Goal: Transaction & Acquisition: Purchase product/service

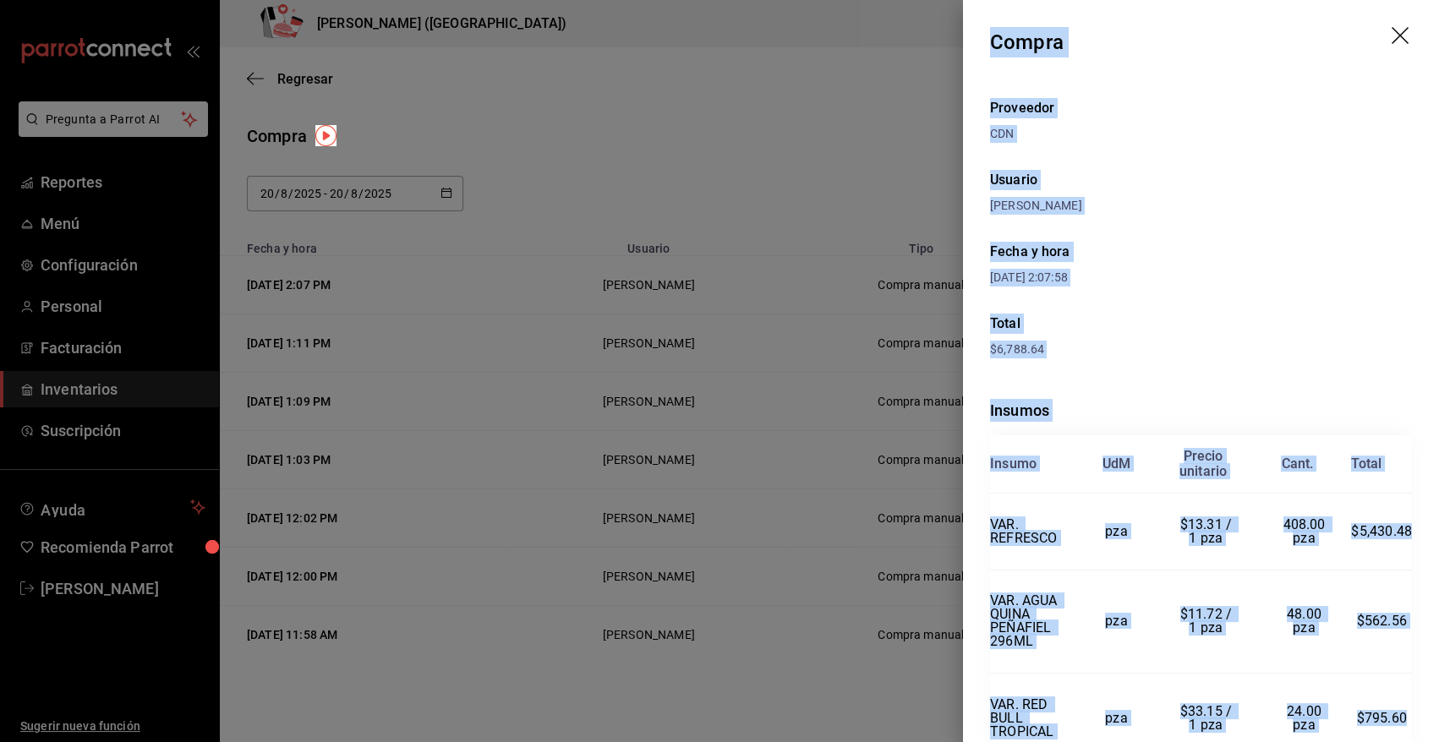
click at [1394, 37] on icon "drag" at bounding box center [1401, 37] width 20 height 20
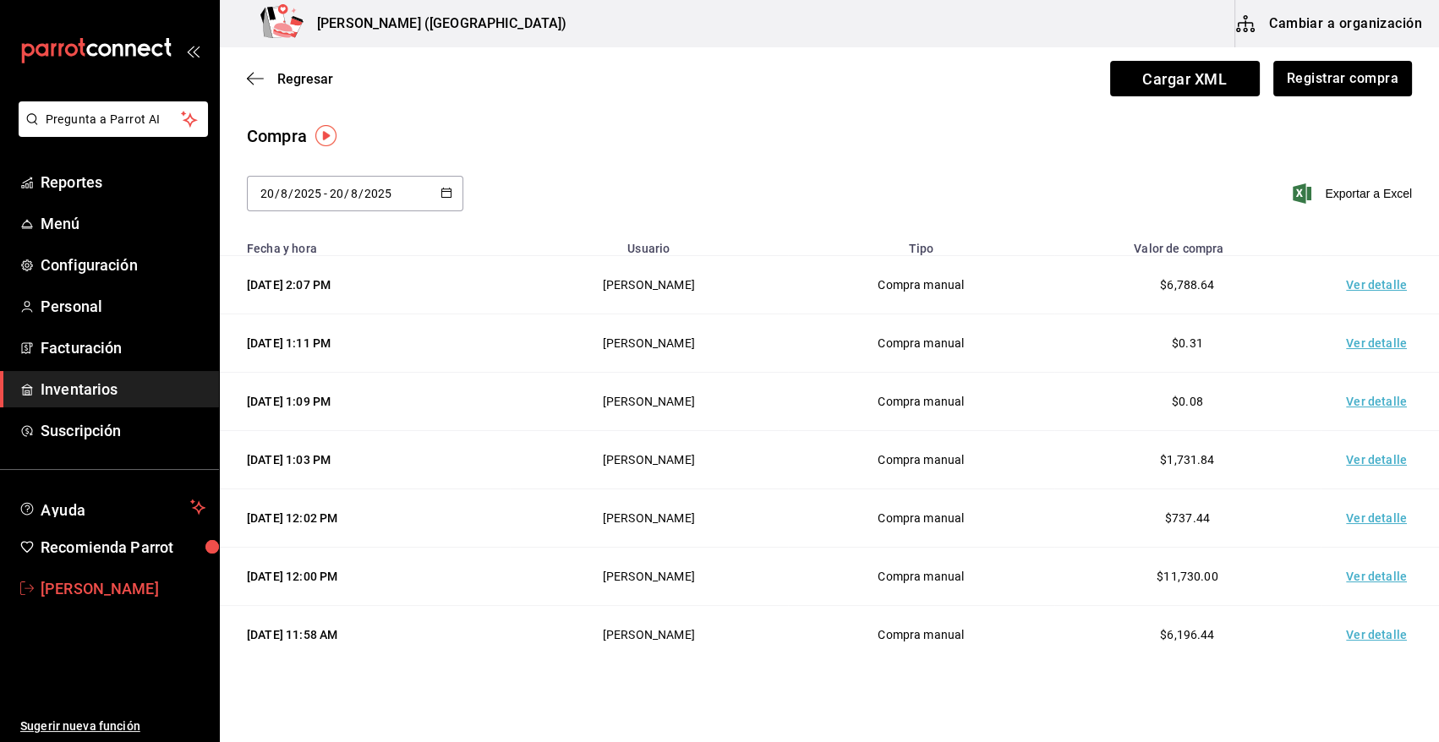
click at [124, 587] on span "[PERSON_NAME]" at bounding box center [123, 588] width 165 height 23
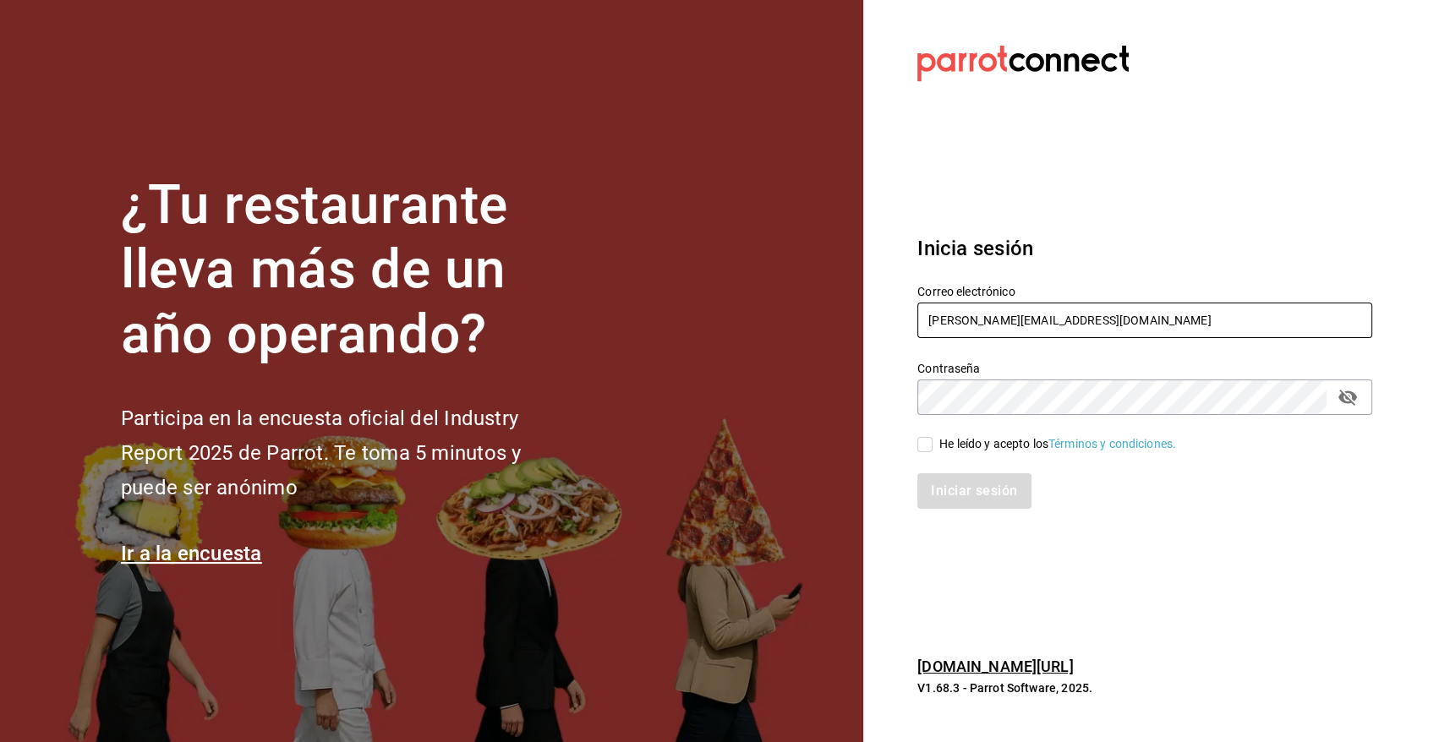
click at [1099, 314] on input "angy.rpp@gmail.com" at bounding box center [1144, 321] width 455 height 36
type input "heriberto_17mc@hotmail.com"
click at [930, 446] on input "He leído y acepto los Términos y condiciones." at bounding box center [924, 444] width 15 height 15
checkbox input "true"
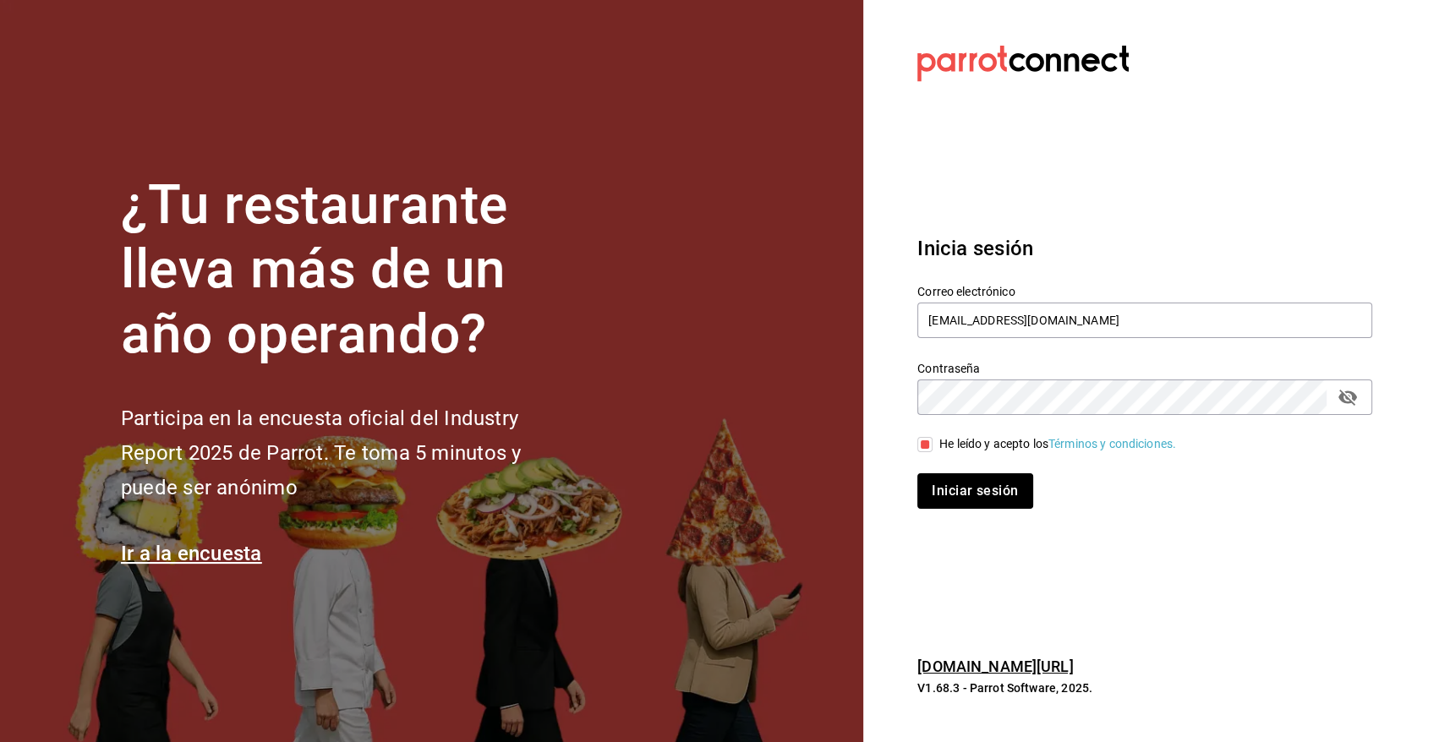
click at [935, 500] on button "Iniciar sesión" at bounding box center [974, 491] width 115 height 36
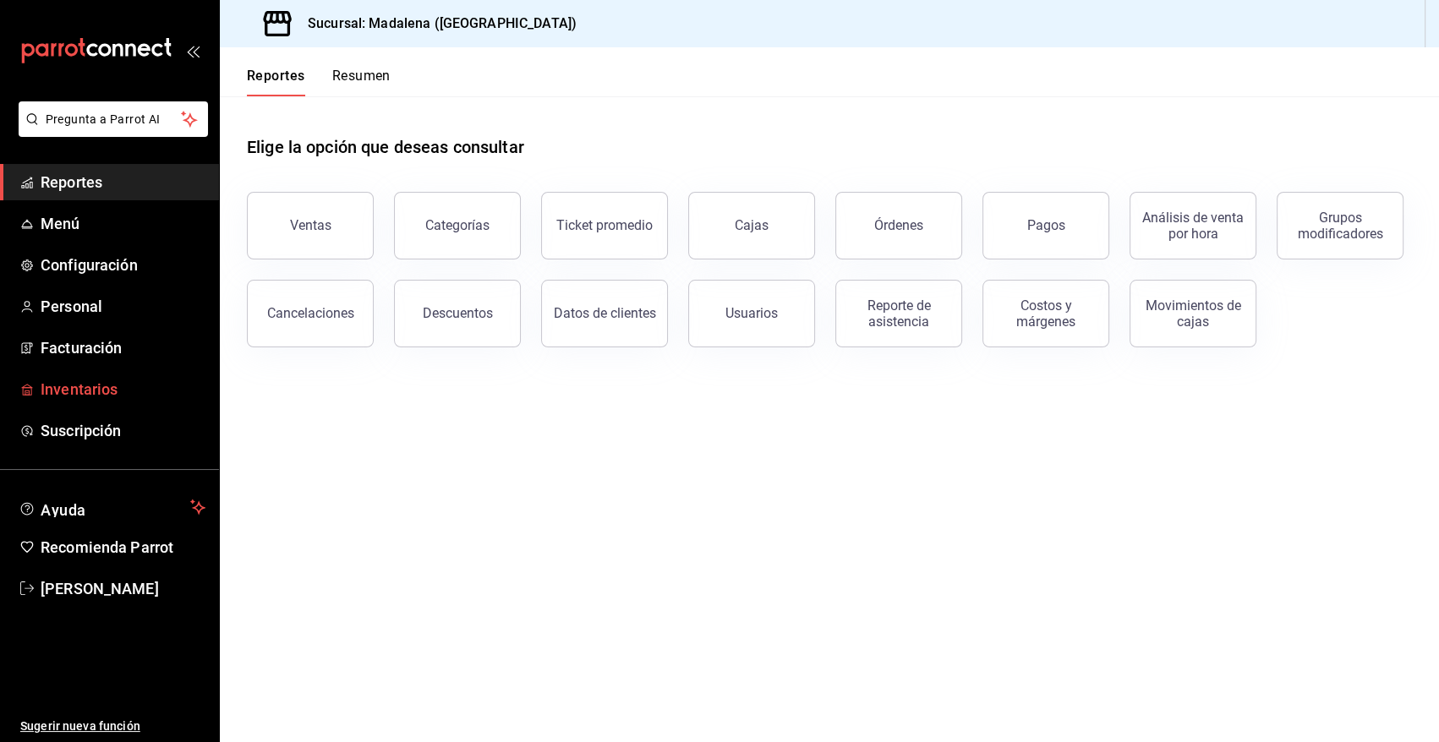
click at [97, 392] on span "Inventarios" at bounding box center [123, 389] width 165 height 23
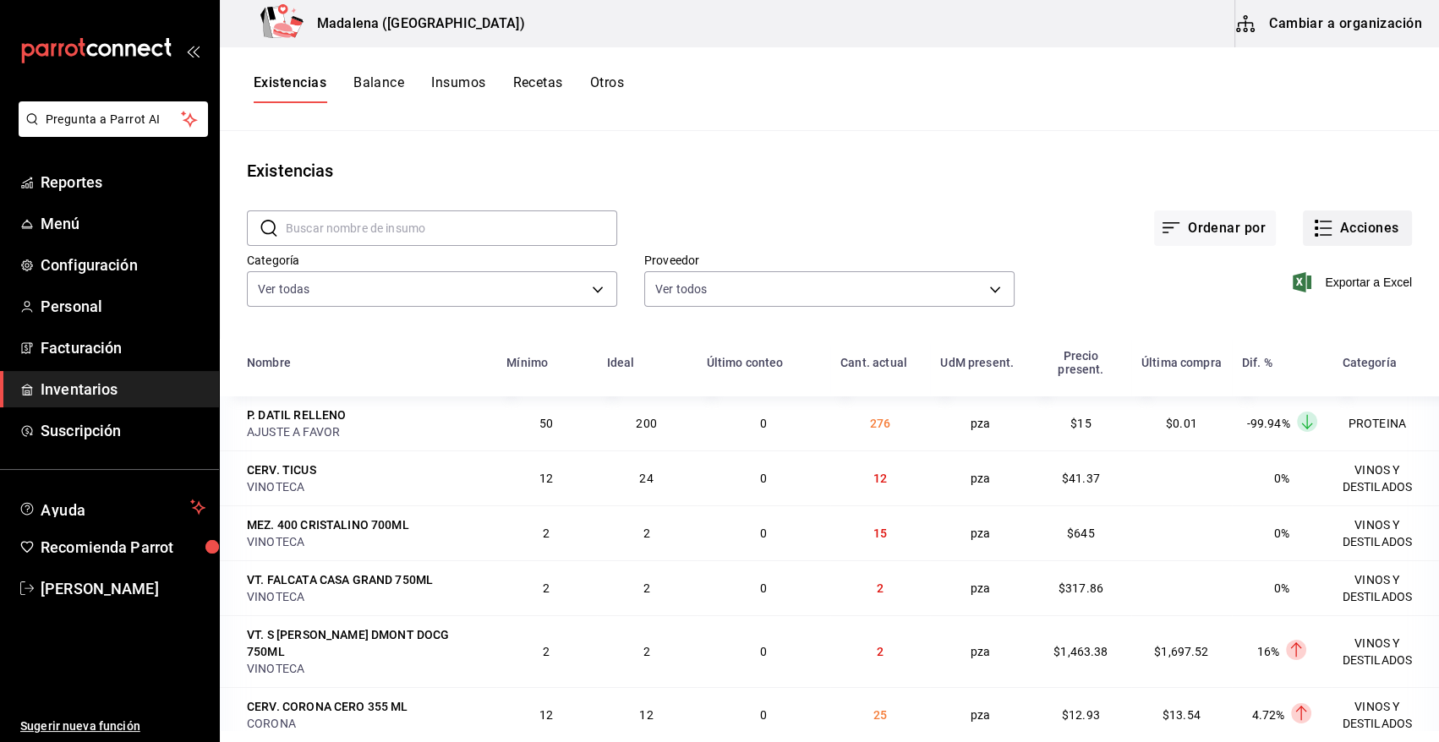
click at [1344, 221] on button "Acciones" at bounding box center [1357, 228] width 109 height 36
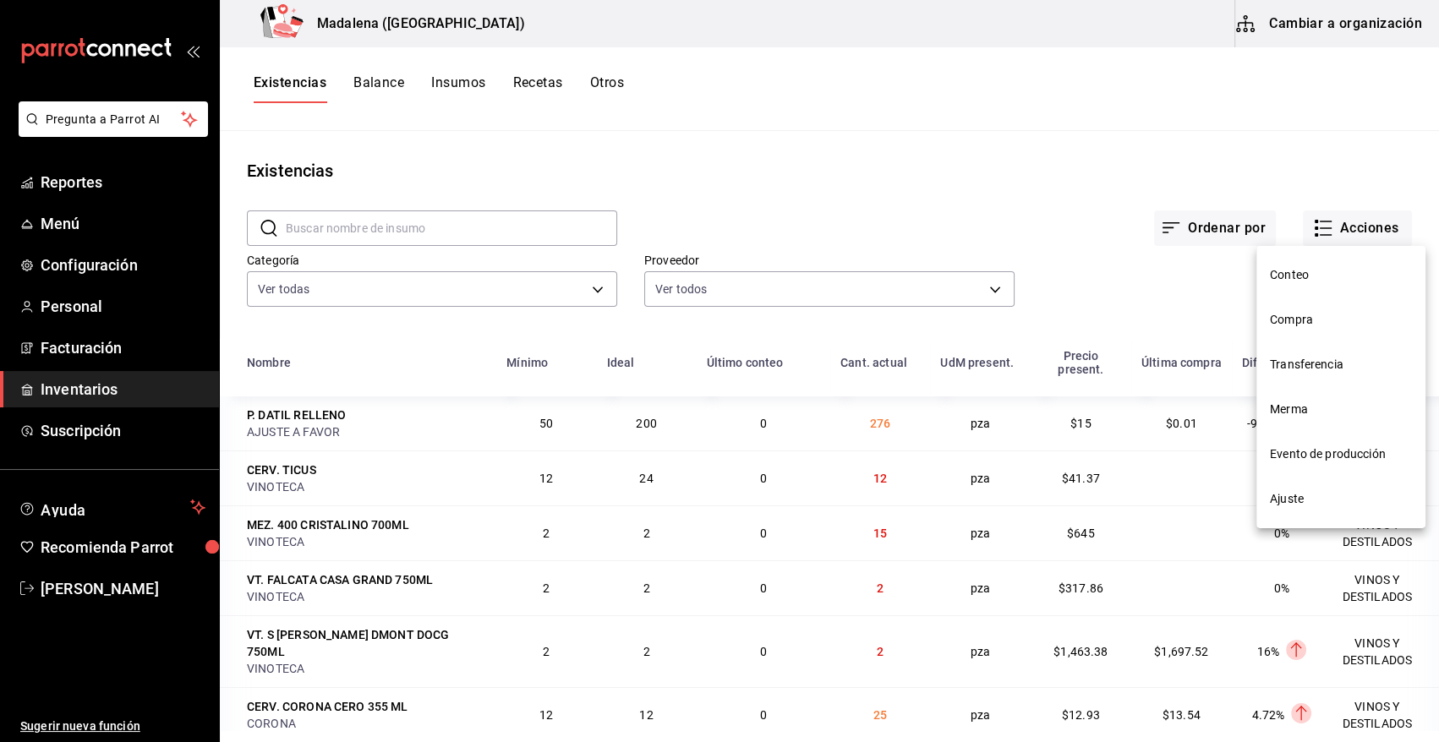
click at [1295, 323] on span "Compra" at bounding box center [1341, 320] width 142 height 18
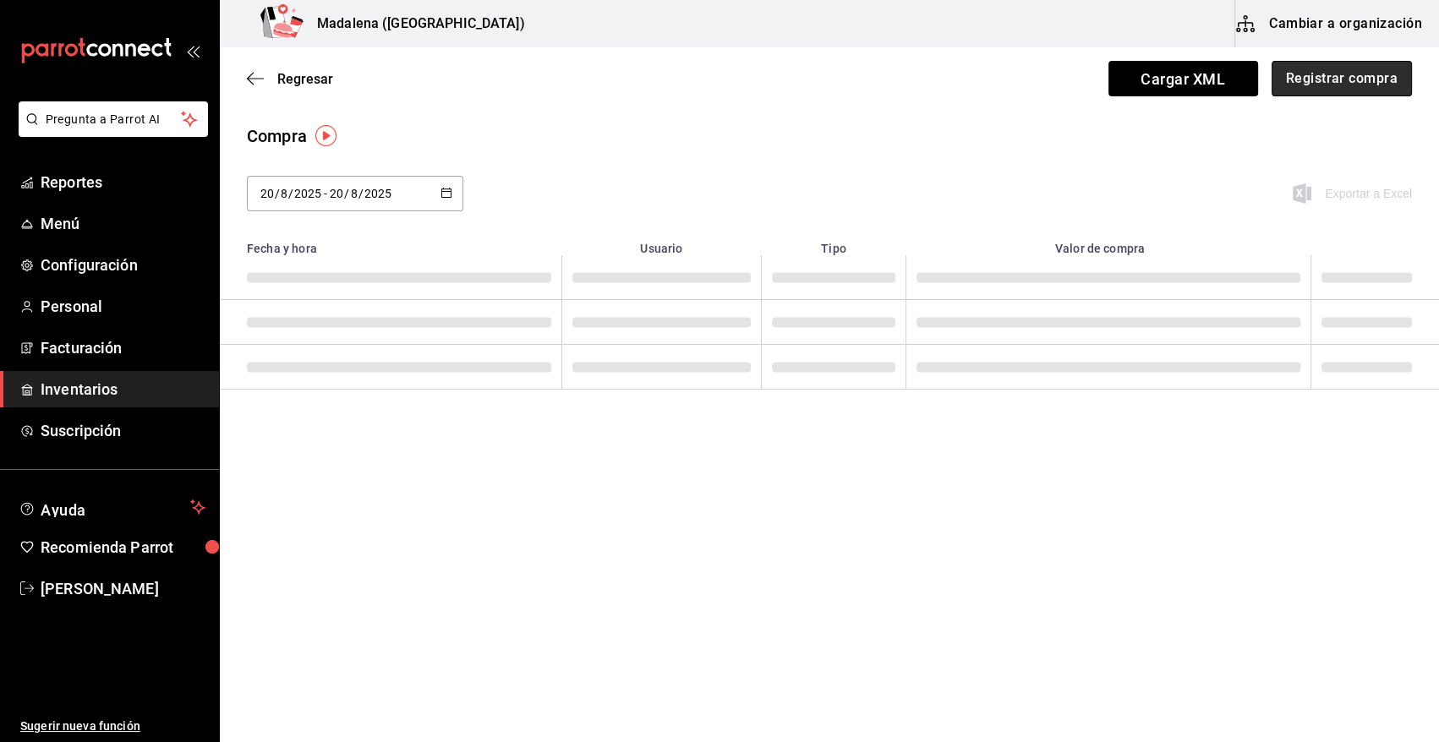
click at [1320, 84] on button "Registrar compra" at bounding box center [1341, 79] width 140 height 36
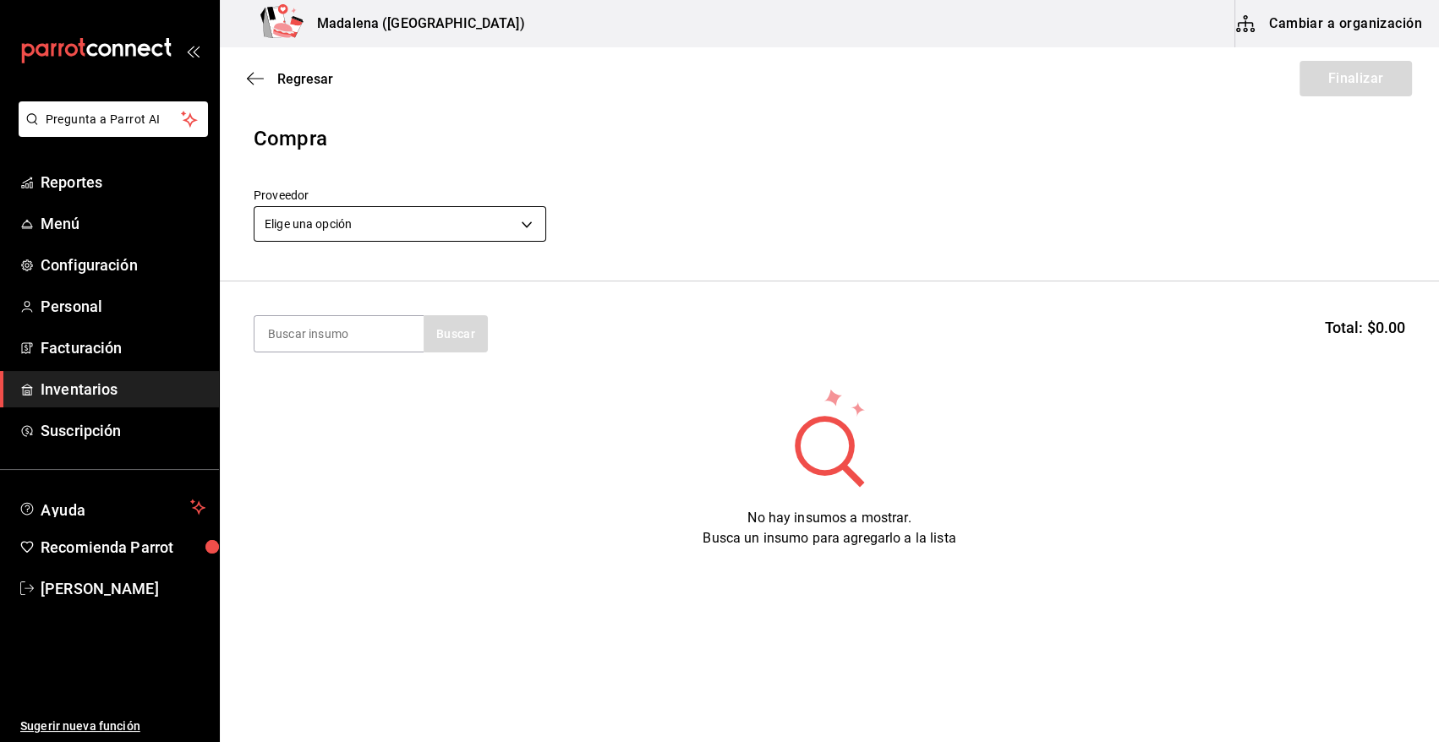
click at [399, 218] on body "Pregunta a Parrot AI Reportes Menú Configuración Personal Facturación Inventari…" at bounding box center [719, 323] width 1439 height 647
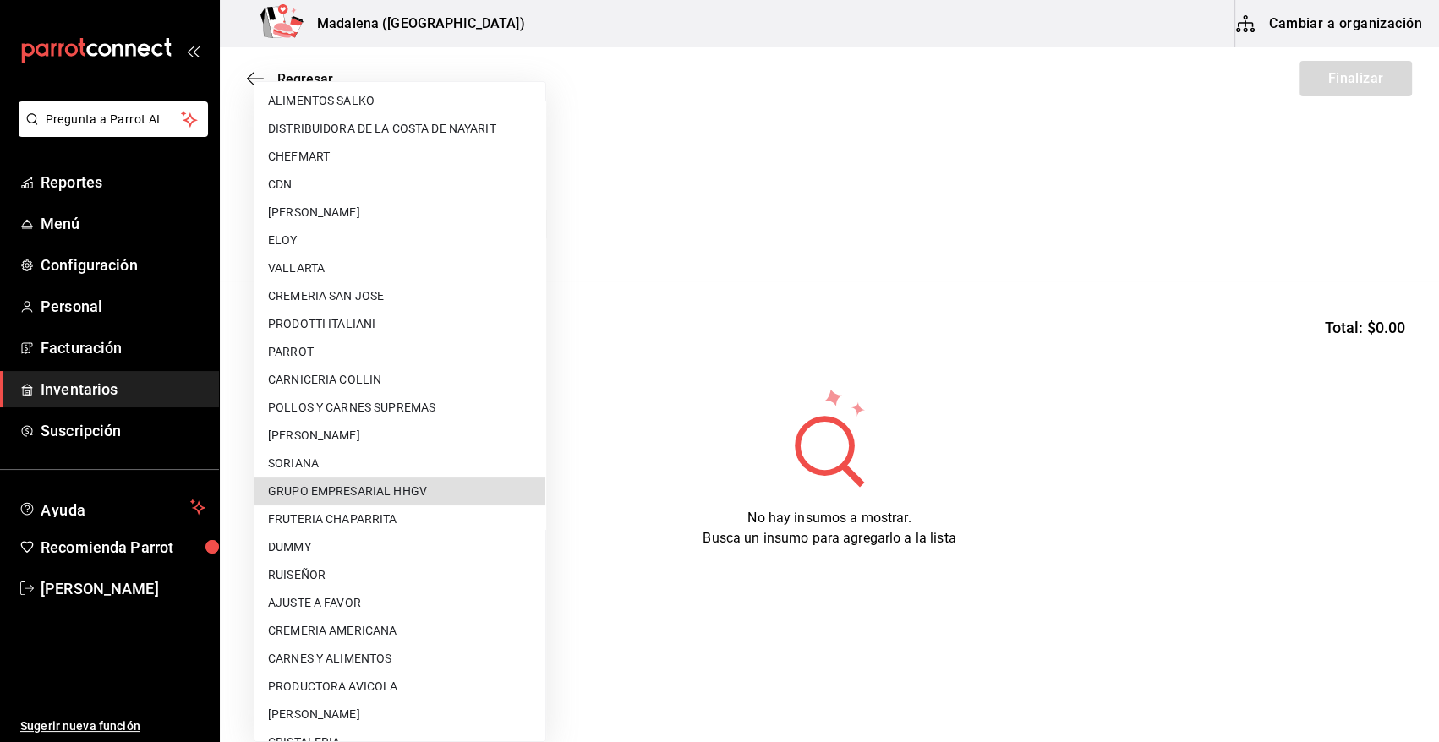
scroll to position [583, 0]
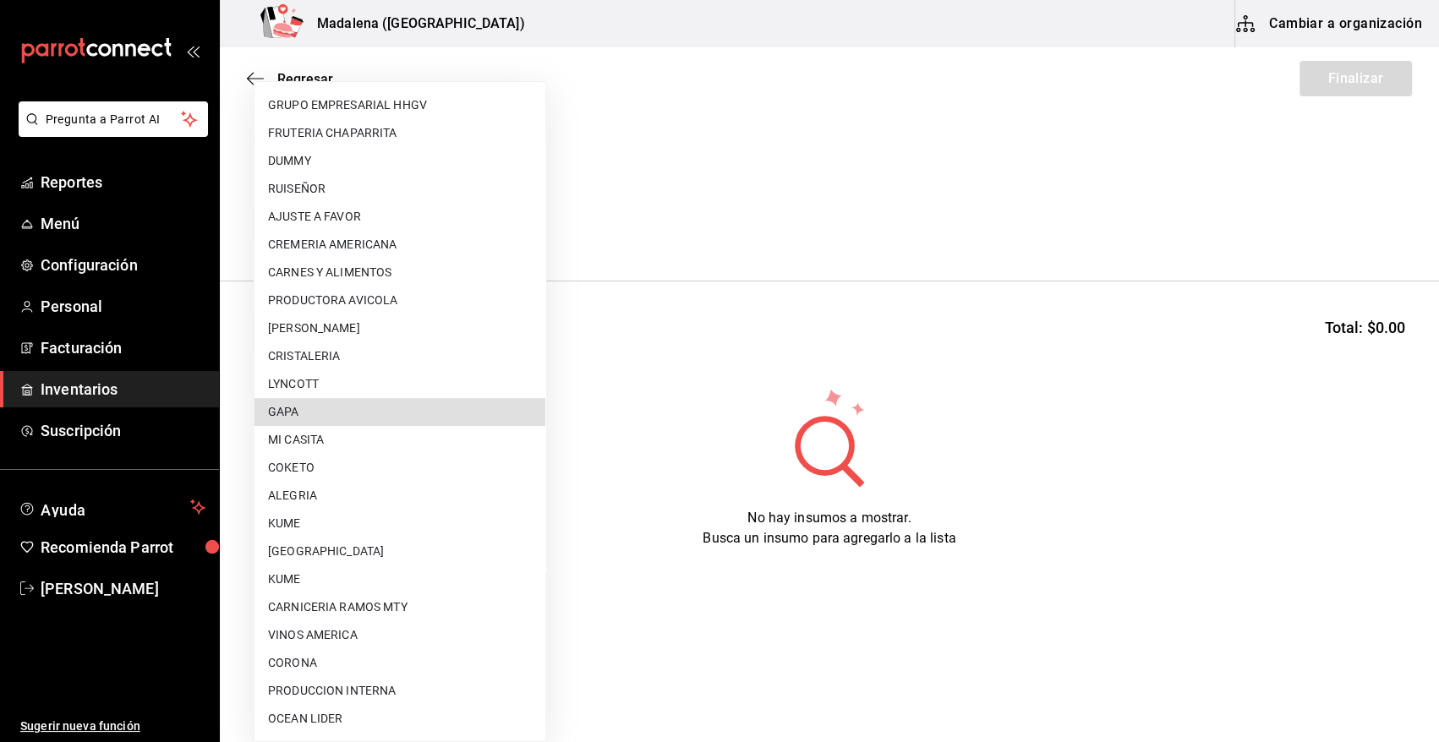
click at [369, 413] on li "GAPA" at bounding box center [399, 412] width 291 height 28
type input "67cef2db-6e67-4457-a2d1-6d93854fe5d6"
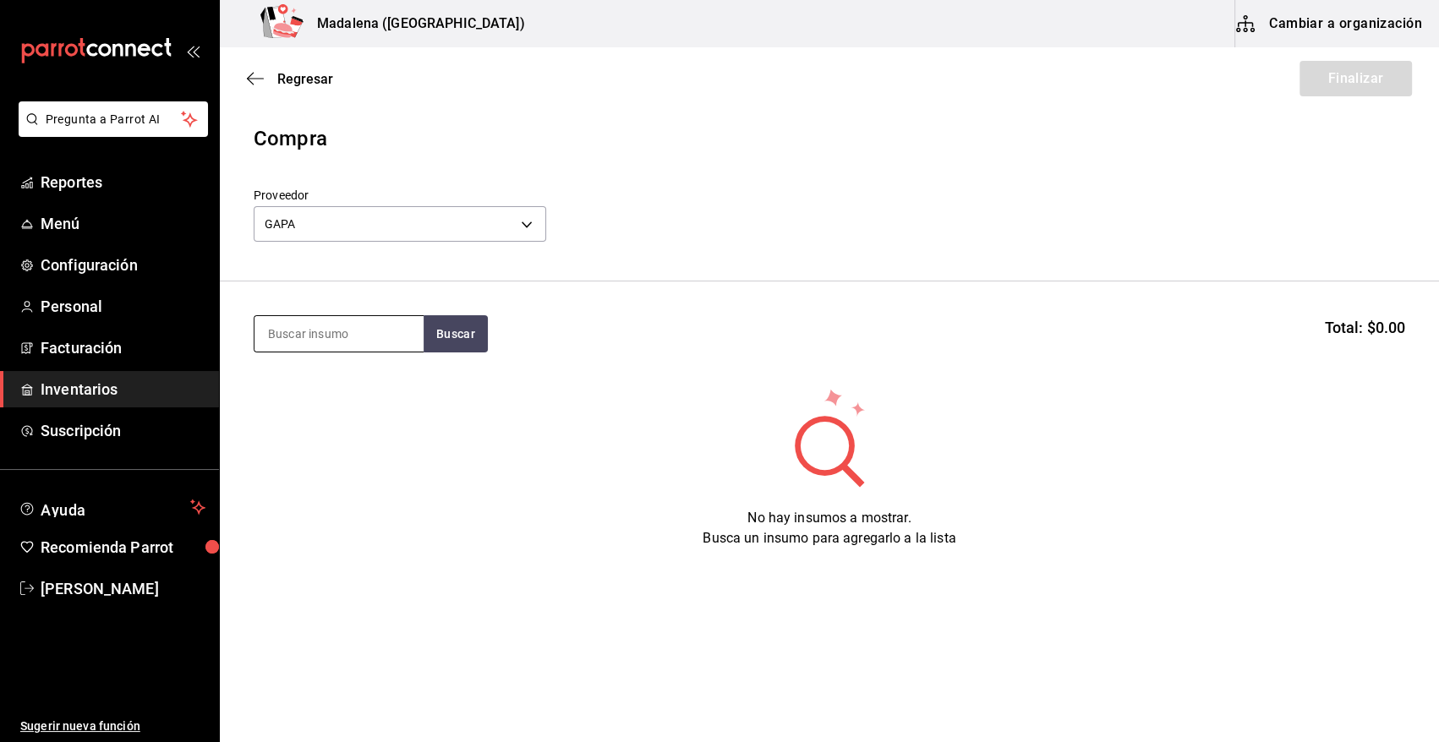
click at [353, 336] on input at bounding box center [338, 334] width 169 height 36
type input "RIB"
click at [462, 333] on button "Buscar" at bounding box center [456, 333] width 64 height 37
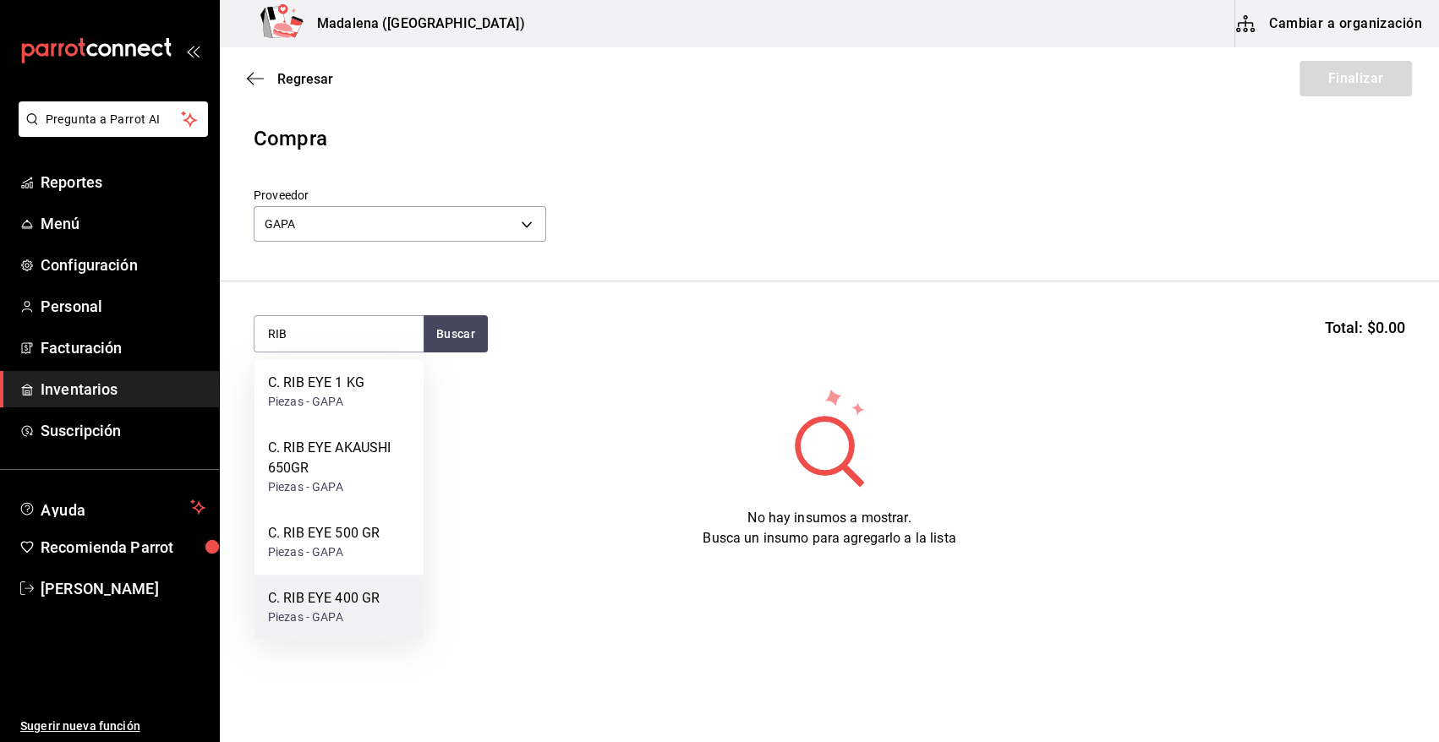
click at [315, 594] on div "C. RIB EYE 400 GR" at bounding box center [324, 598] width 112 height 20
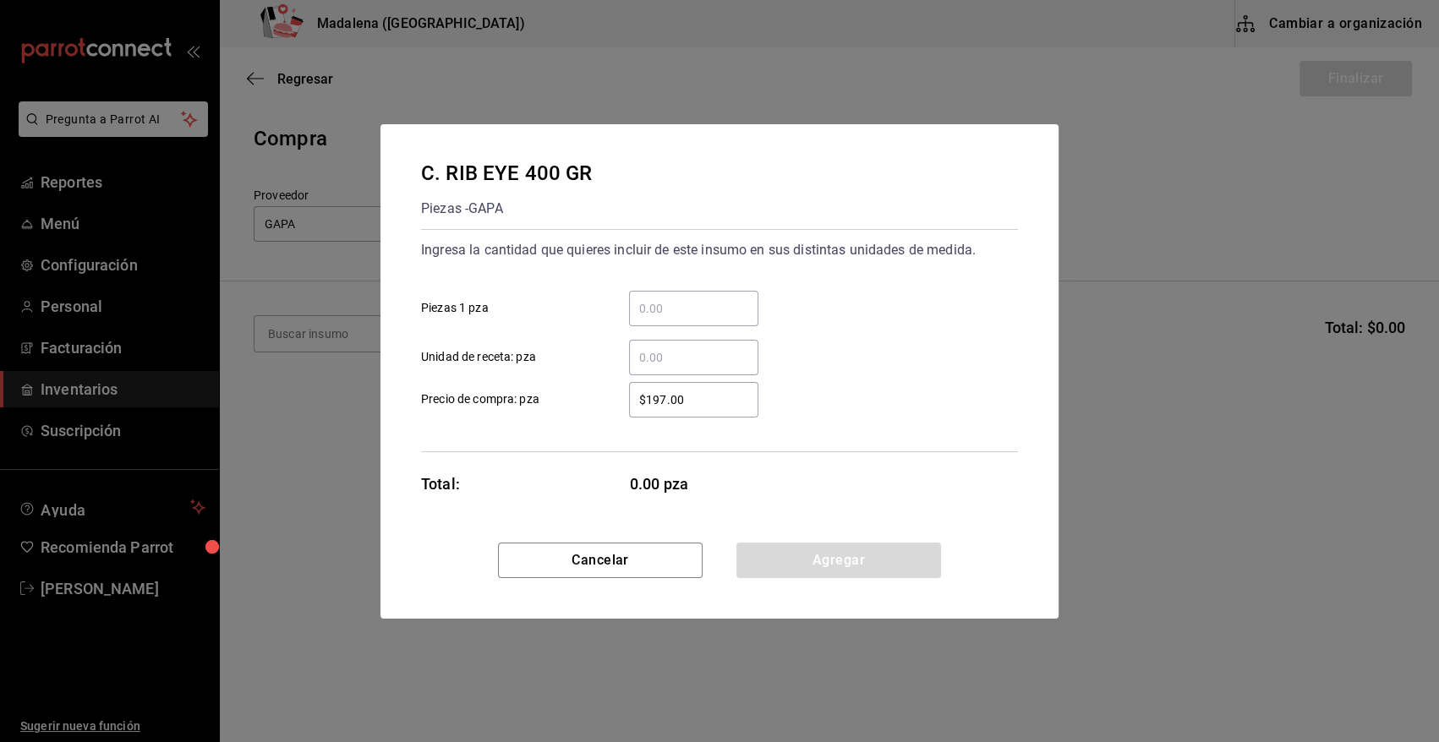
click at [676, 303] on input "​ Piezas 1 pza" at bounding box center [693, 308] width 129 height 20
type input "24"
drag, startPoint x: 701, startPoint y: 396, endPoint x: 612, endPoint y: 396, distance: 88.8
click at [612, 396] on div "$197.00 ​" at bounding box center [680, 400] width 156 height 36
type input "$1"
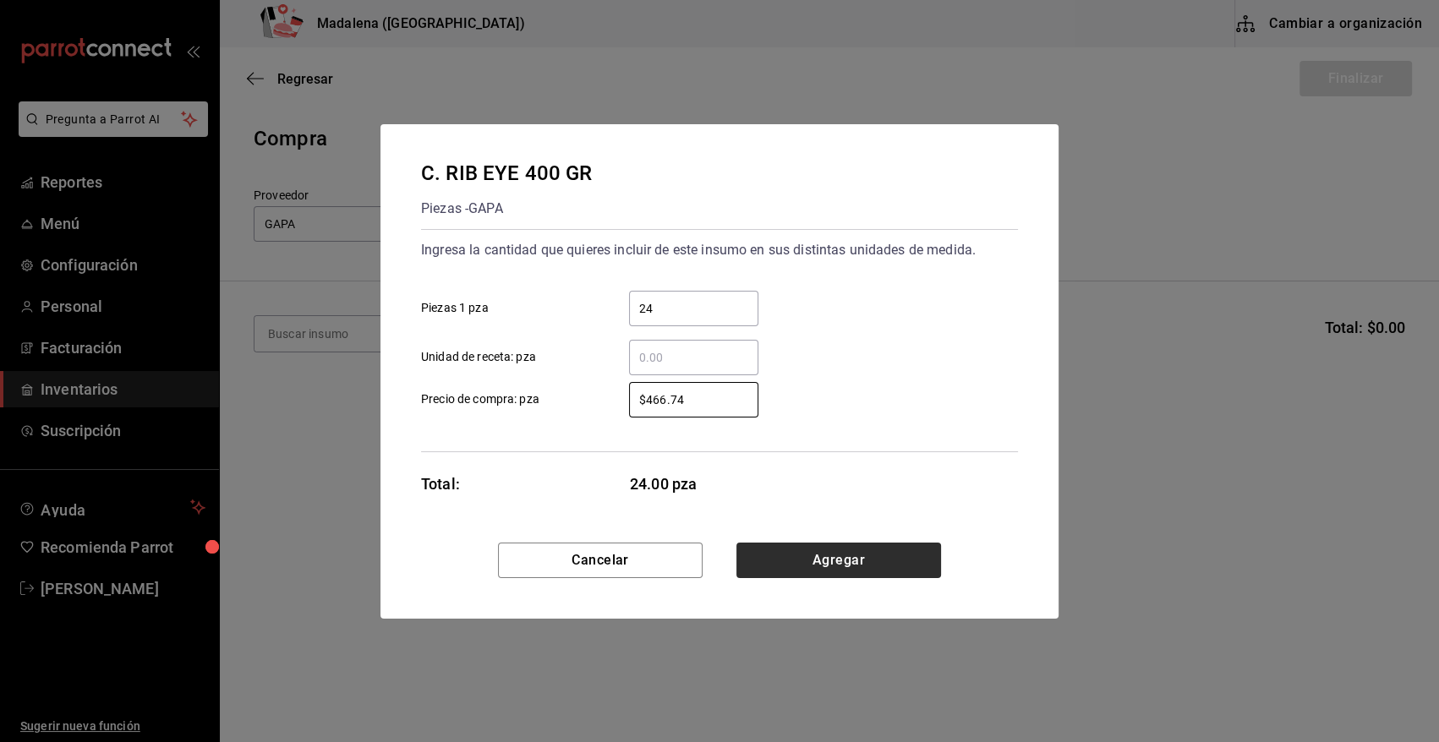
type input "$466.74"
click at [864, 554] on button "Agregar" at bounding box center [838, 561] width 205 height 36
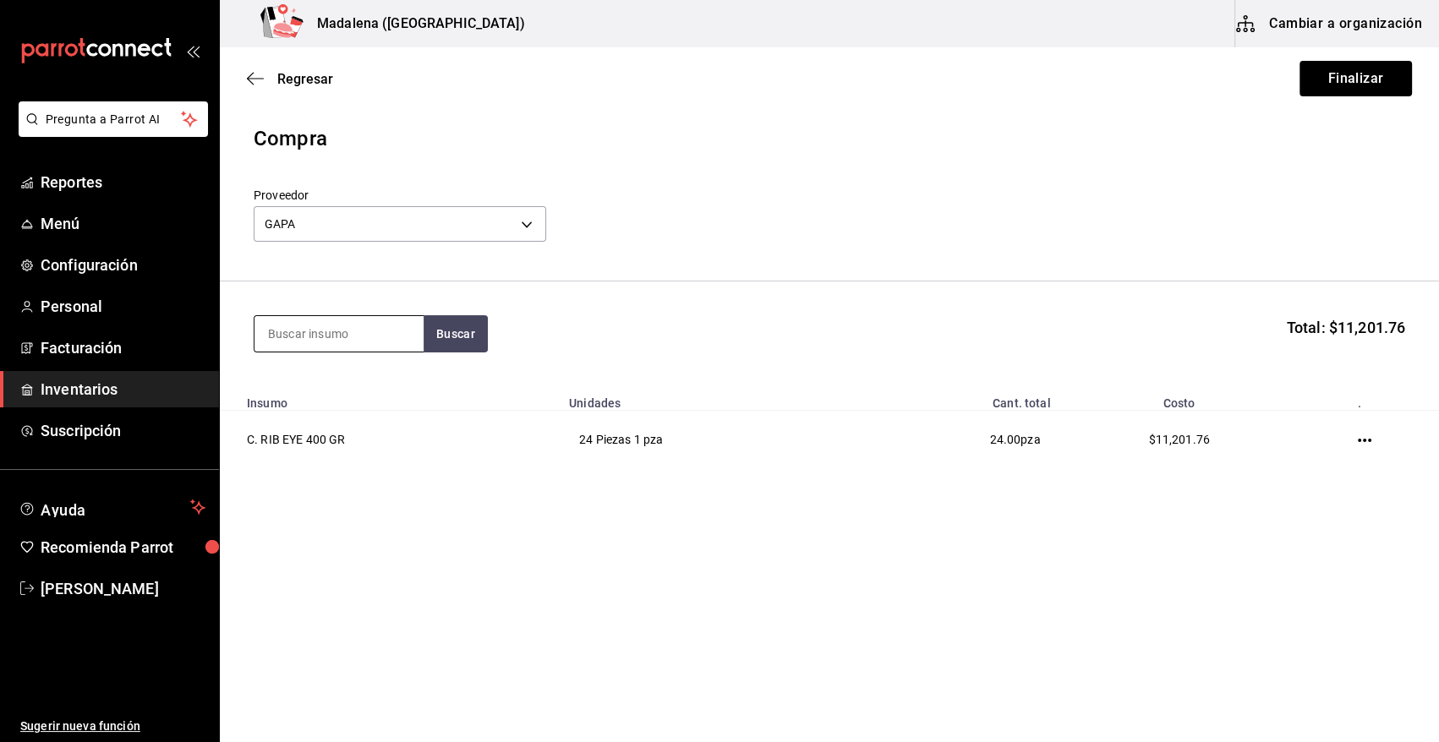
click at [401, 331] on input at bounding box center [338, 334] width 169 height 36
type input "RIB"
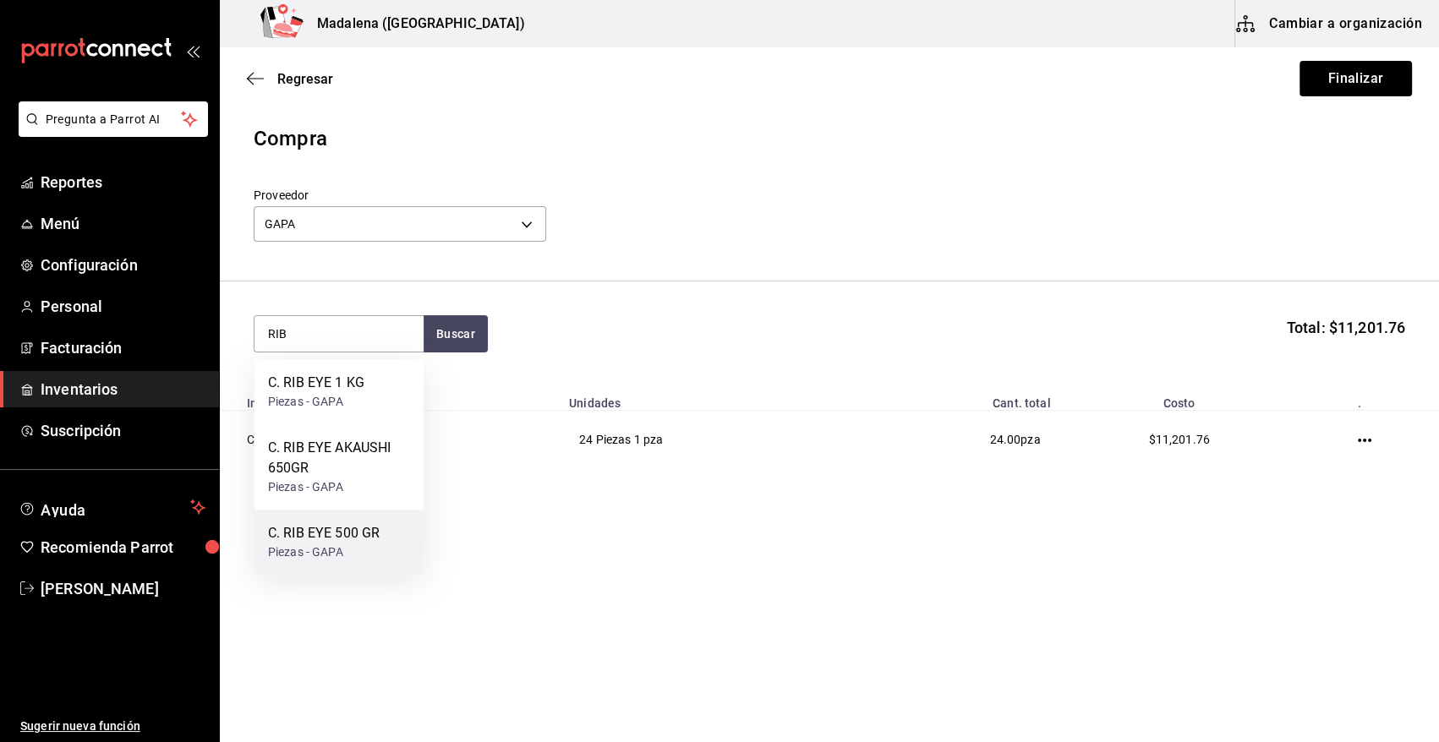
click at [358, 519] on div "C. RIB EYE 500 GR Piezas - GAPA" at bounding box center [338, 542] width 169 height 65
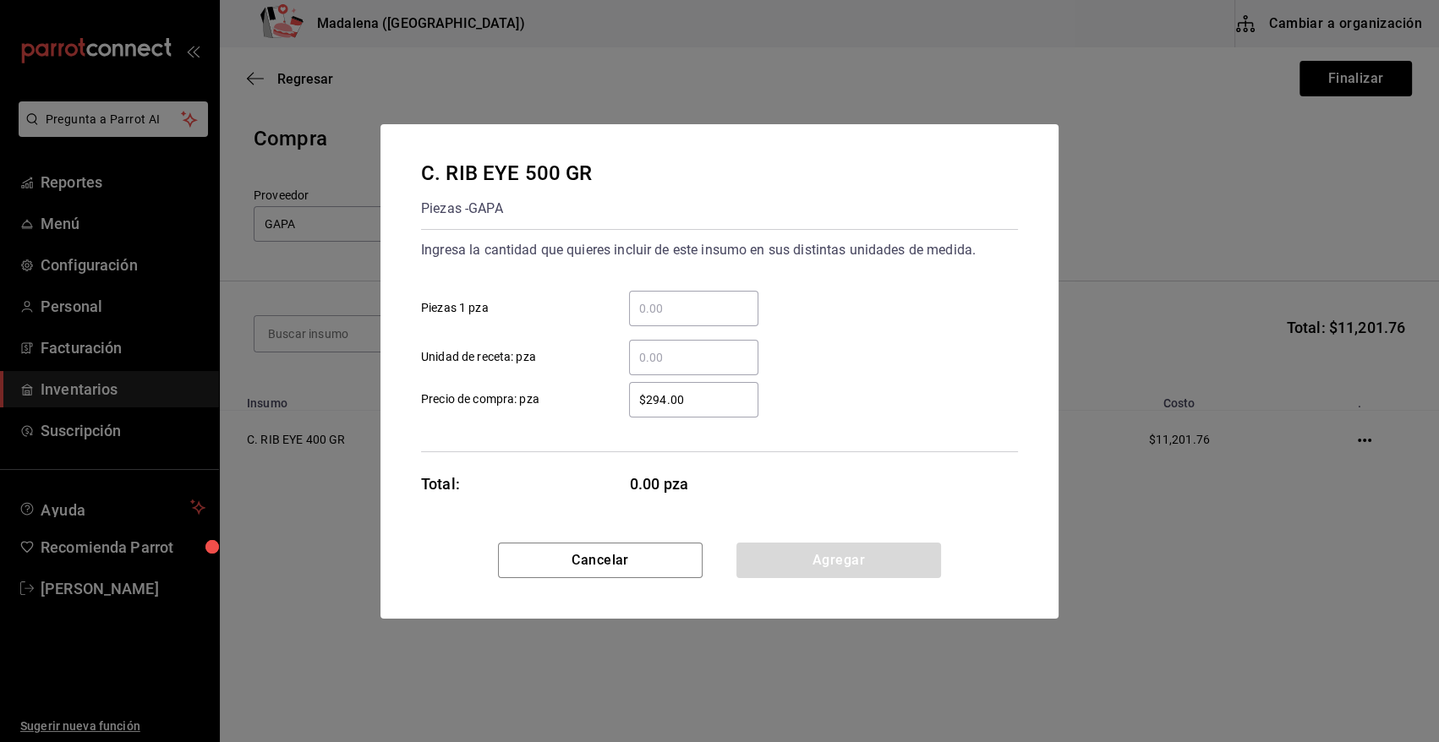
click at [692, 309] on input "​ Piezas 1 pza" at bounding box center [693, 308] width 129 height 20
type input "40"
drag, startPoint x: 716, startPoint y: 396, endPoint x: 540, endPoint y: 398, distance: 175.8
click at [540, 398] on label "$294.00 ​ Precio de compra: pza" at bounding box center [589, 400] width 337 height 36
type input "$543.67"
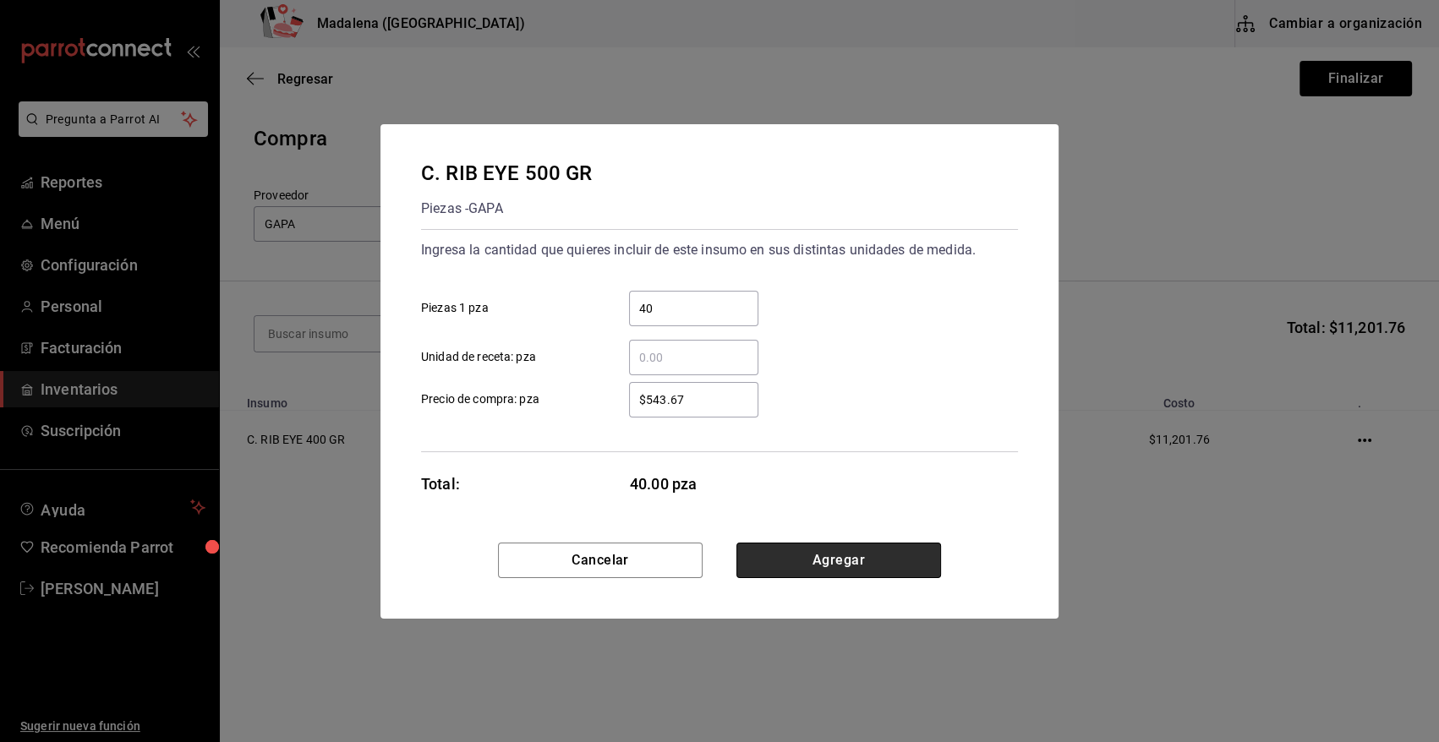
click at [840, 565] on button "Agregar" at bounding box center [838, 561] width 205 height 36
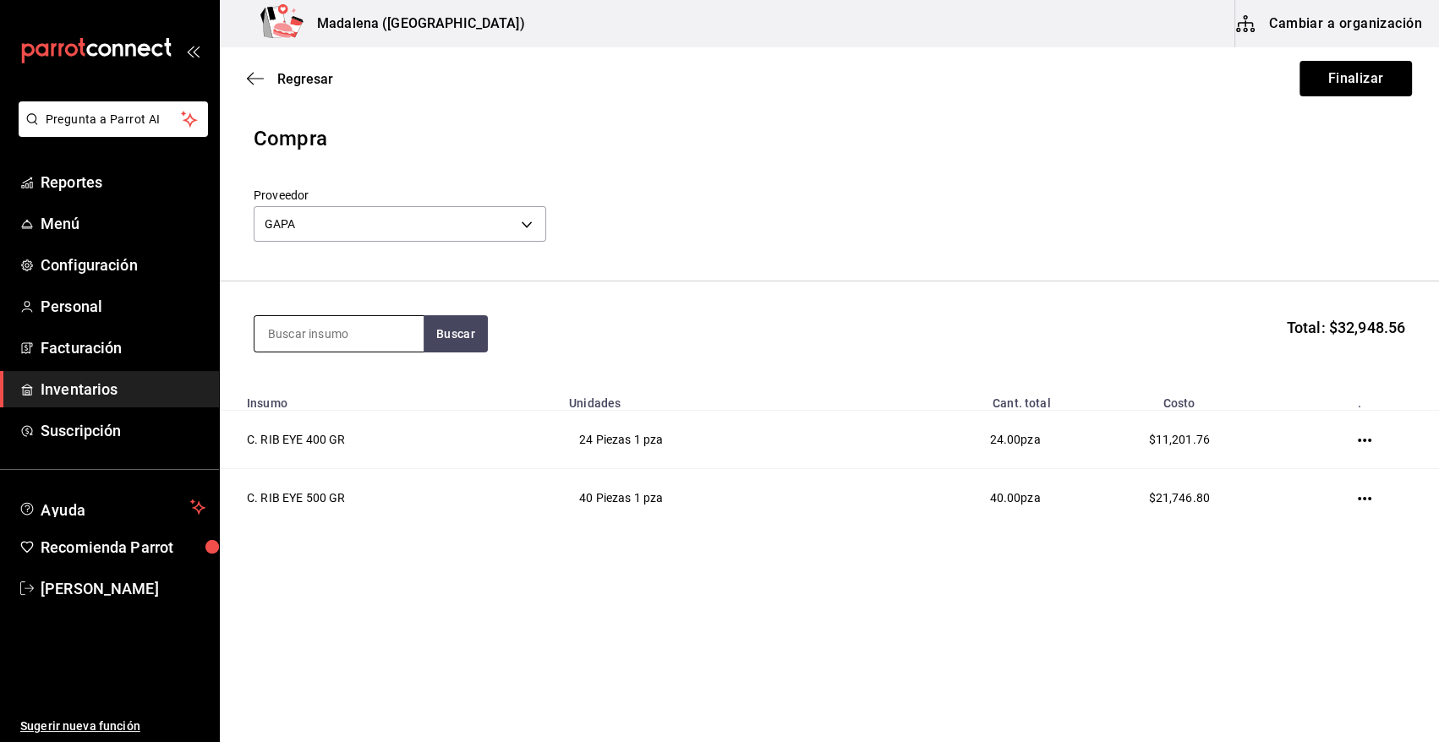
click at [316, 342] on input at bounding box center [338, 334] width 169 height 36
type input "RIB"
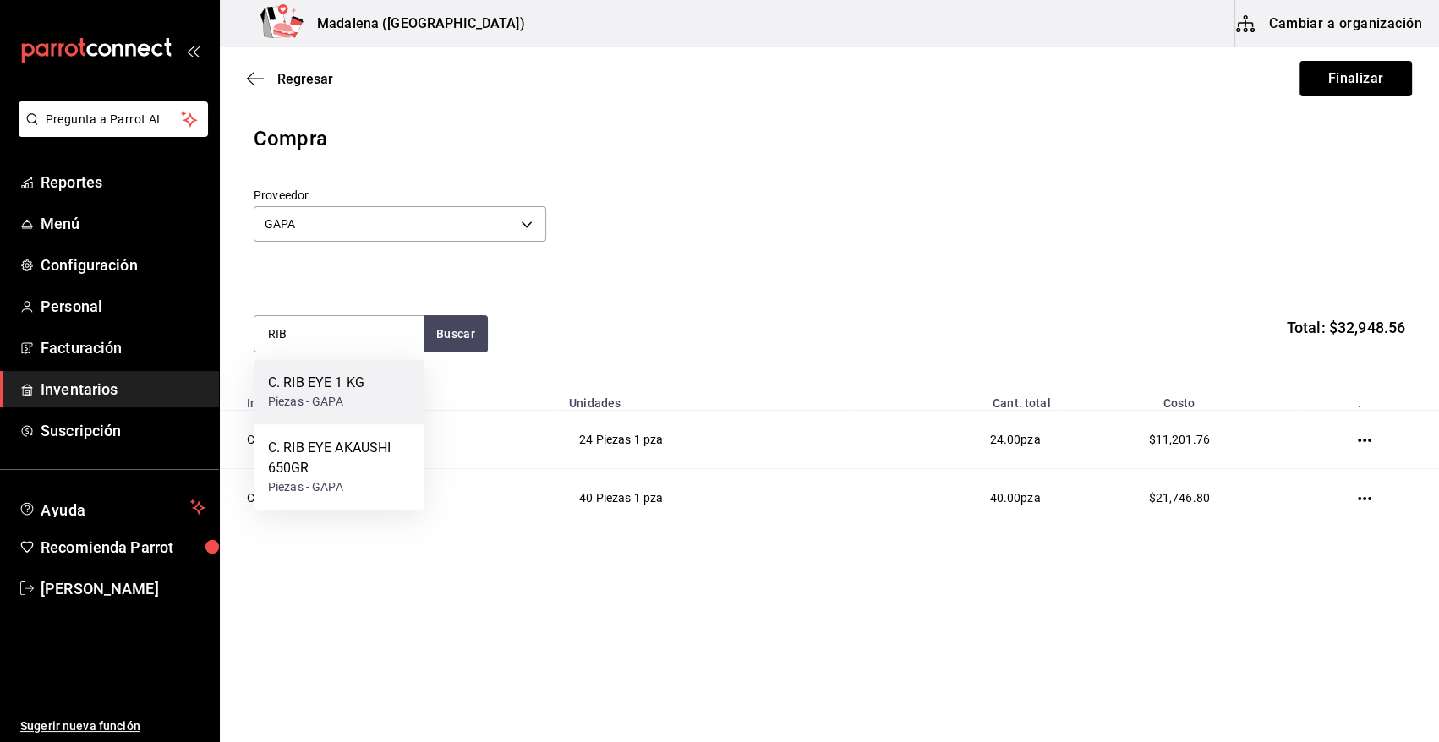
click at [371, 389] on div "C. RIB EYE 1 KG Piezas - GAPA" at bounding box center [338, 391] width 169 height 65
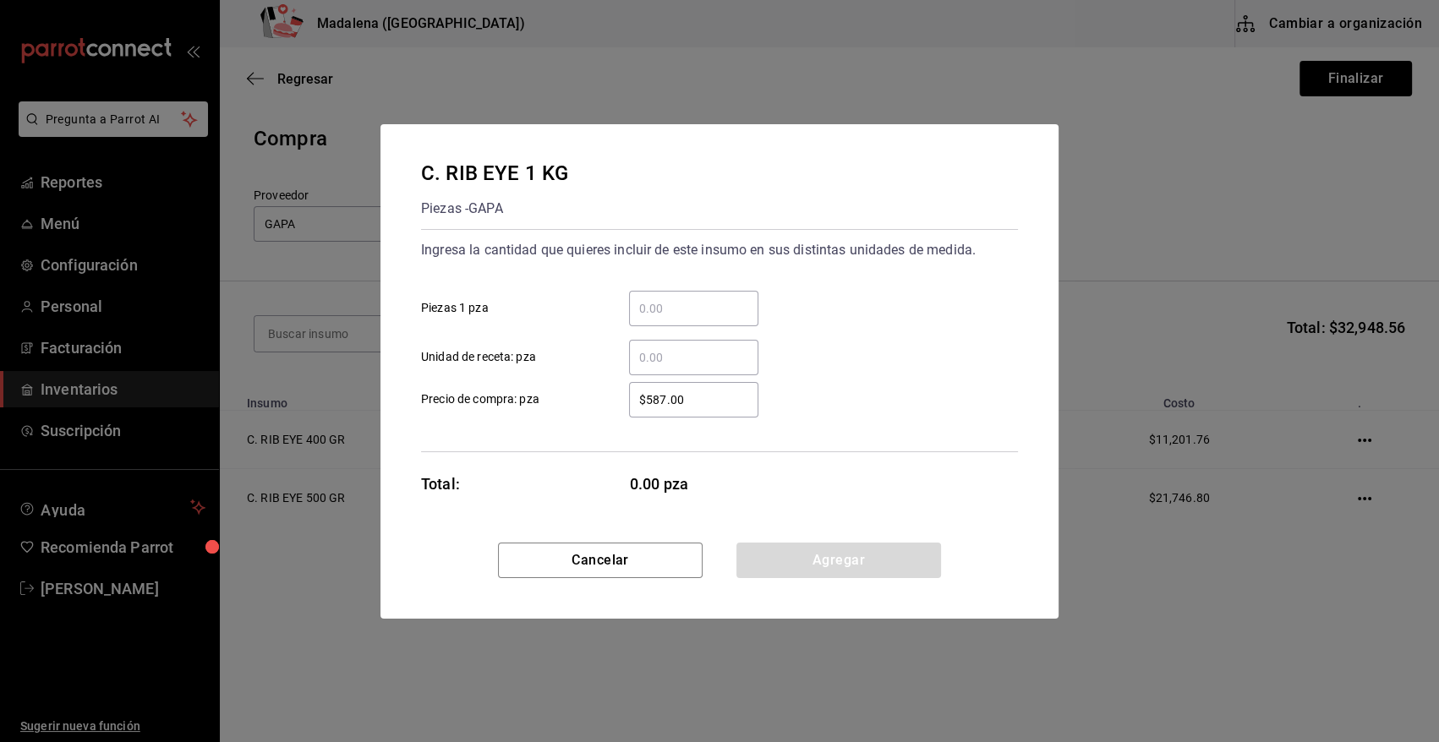
click at [668, 312] on input "​ Piezas 1 pza" at bounding box center [693, 308] width 129 height 20
type input "20"
drag, startPoint x: 711, startPoint y: 398, endPoint x: 599, endPoint y: 398, distance: 112.4
click at [599, 398] on label "$587.00 ​ Precio de compra: pza" at bounding box center [589, 400] width 337 height 36
type input "$1,122.92"
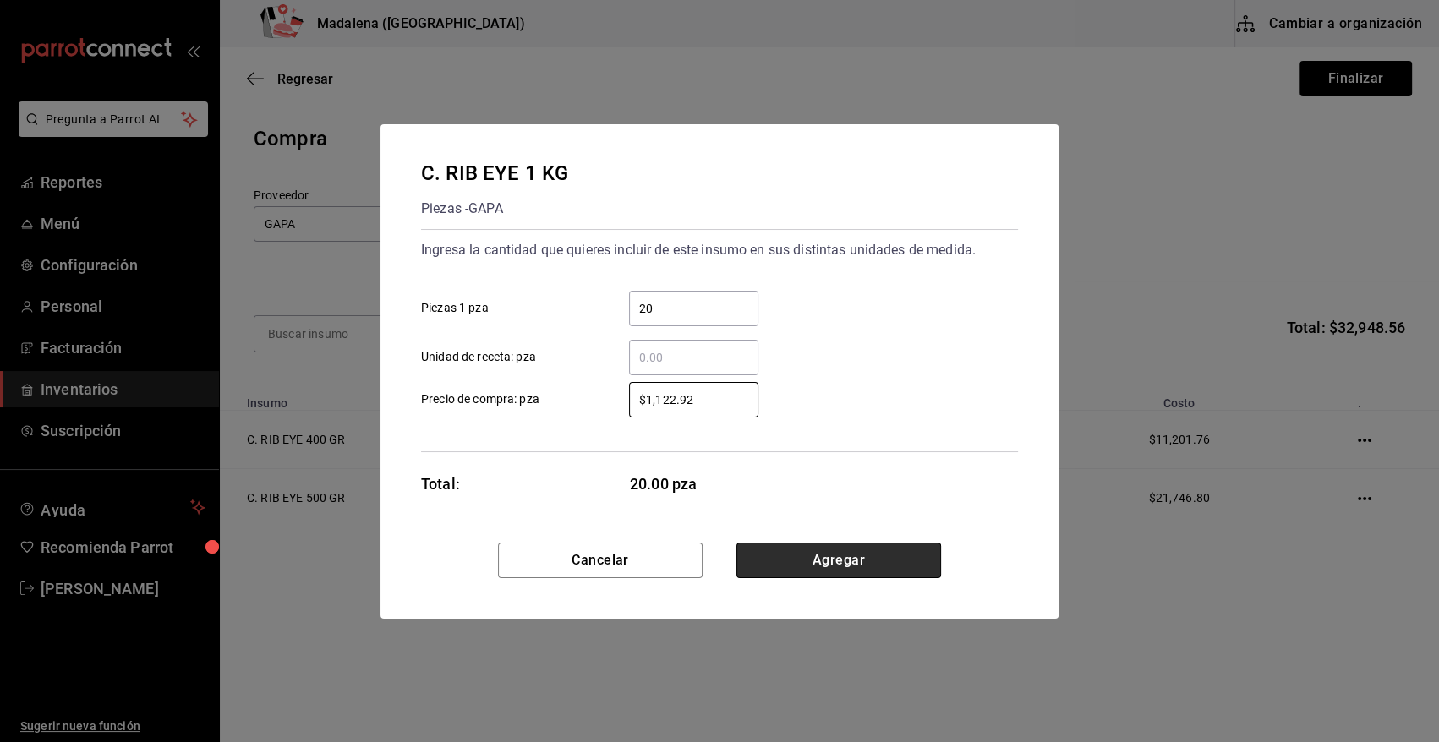
click at [863, 556] on button "Agregar" at bounding box center [838, 561] width 205 height 36
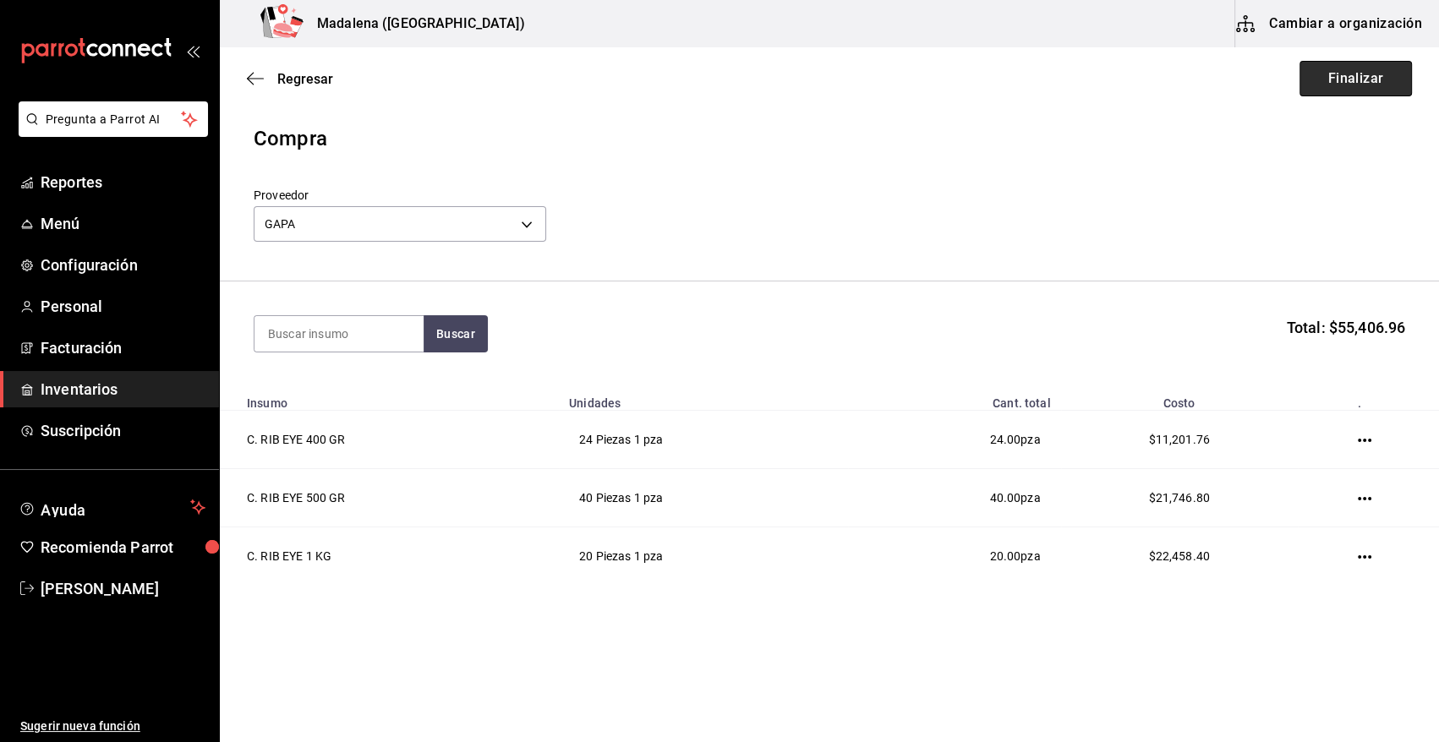
click at [1329, 80] on button "Finalizar" at bounding box center [1355, 79] width 112 height 36
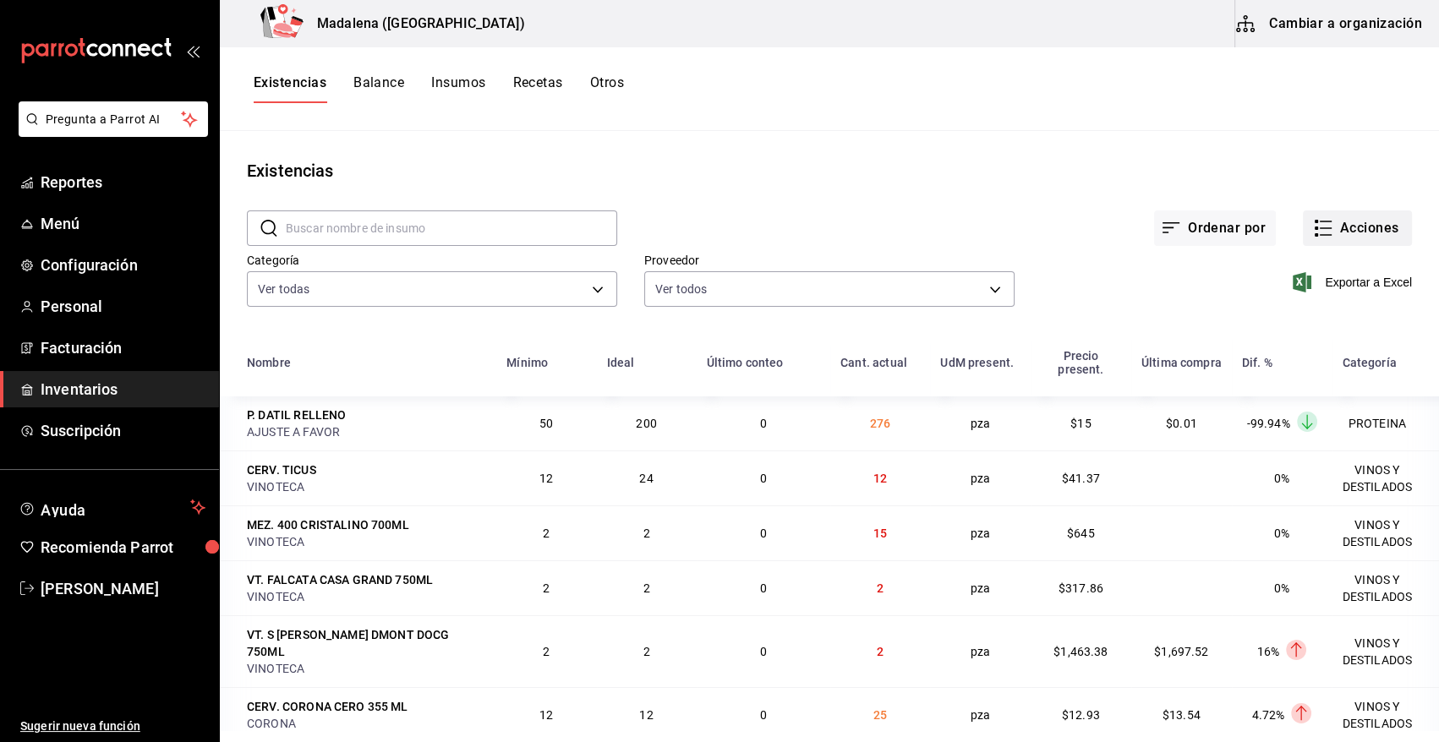
click at [1327, 226] on button "Acciones" at bounding box center [1357, 228] width 109 height 36
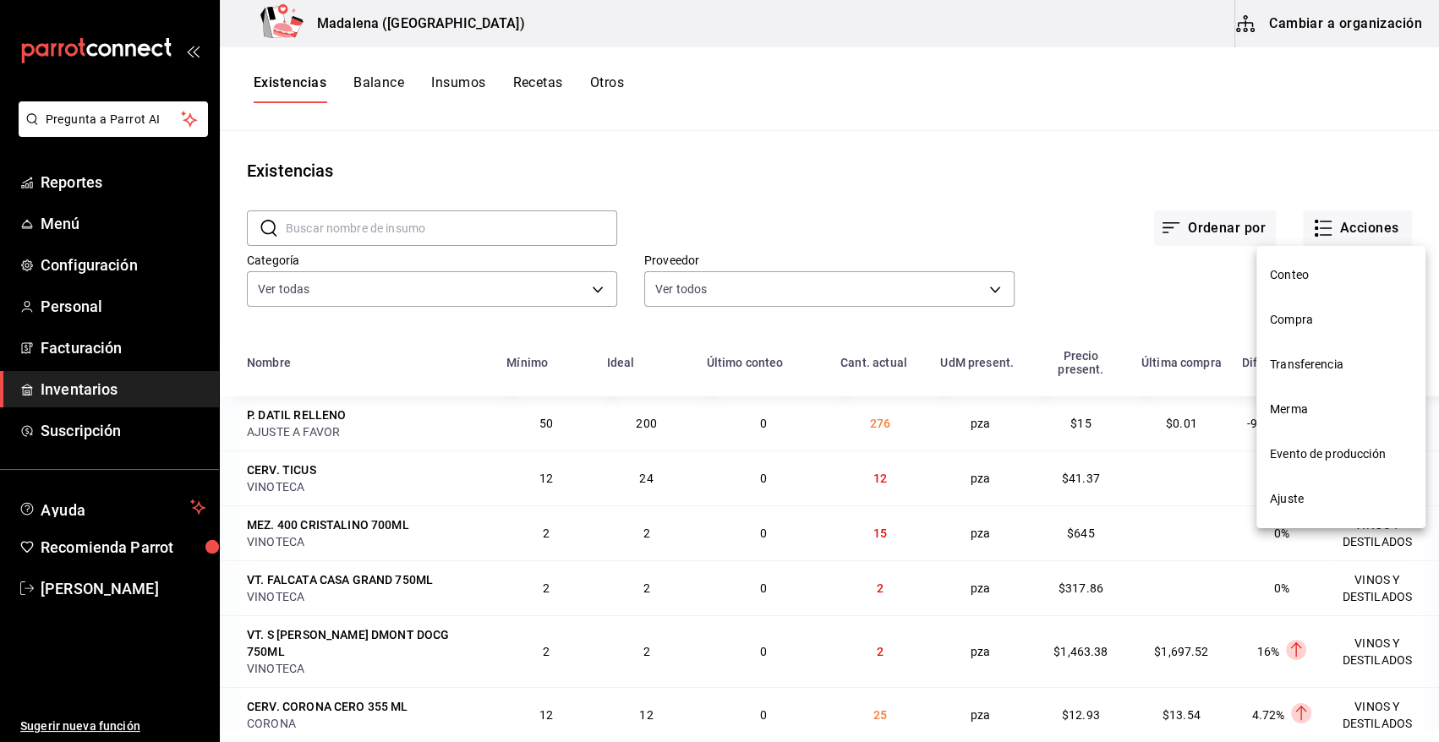
click at [1289, 321] on span "Compra" at bounding box center [1341, 320] width 142 height 18
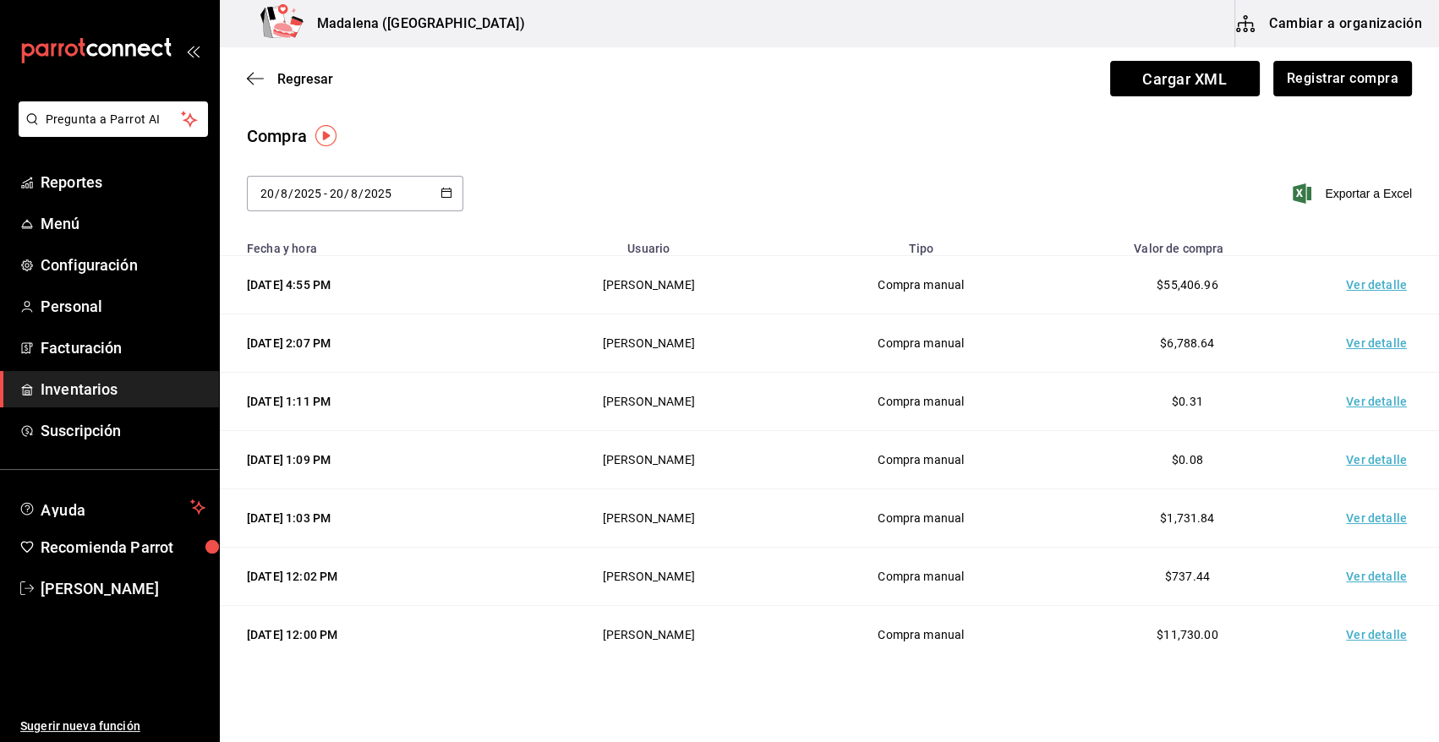
click at [1379, 283] on td "Ver detalle" at bounding box center [1379, 285] width 118 height 58
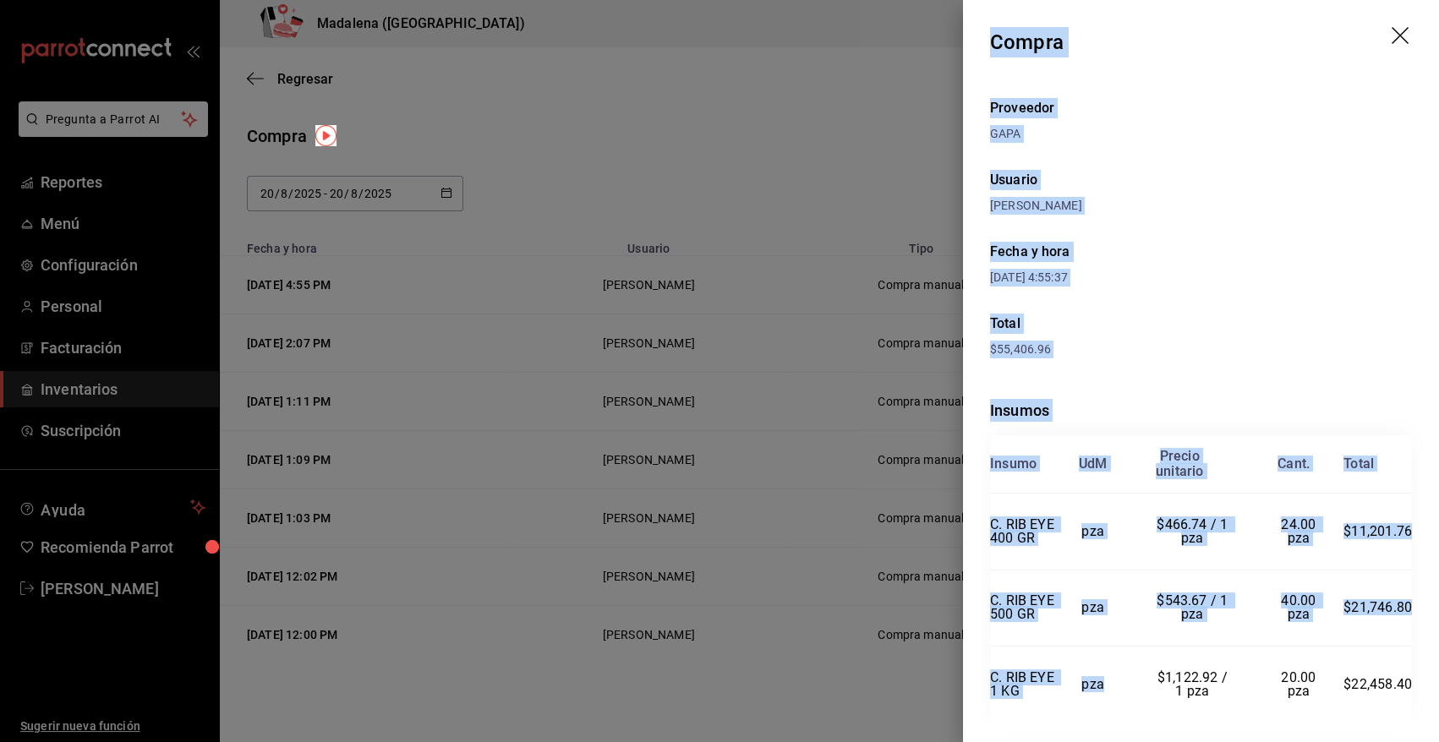
scroll to position [68, 0]
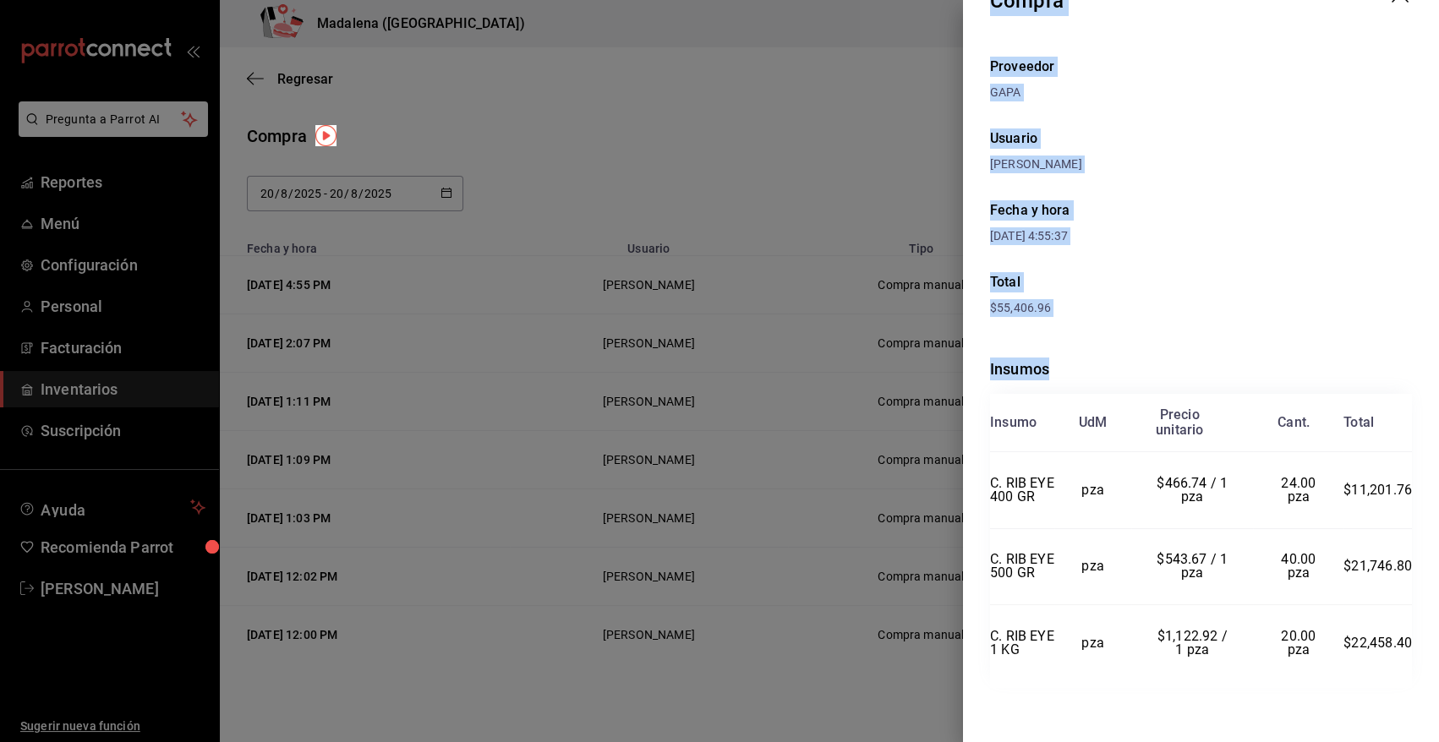
drag, startPoint x: 989, startPoint y: 34, endPoint x: 1407, endPoint y: 641, distance: 736.8
click at [1407, 641] on div "Compra Proveedor GAPA Usuario [PERSON_NAME] y hora [DATE] 4:55:37 Total $55,406…" at bounding box center [1201, 371] width 476 height 742
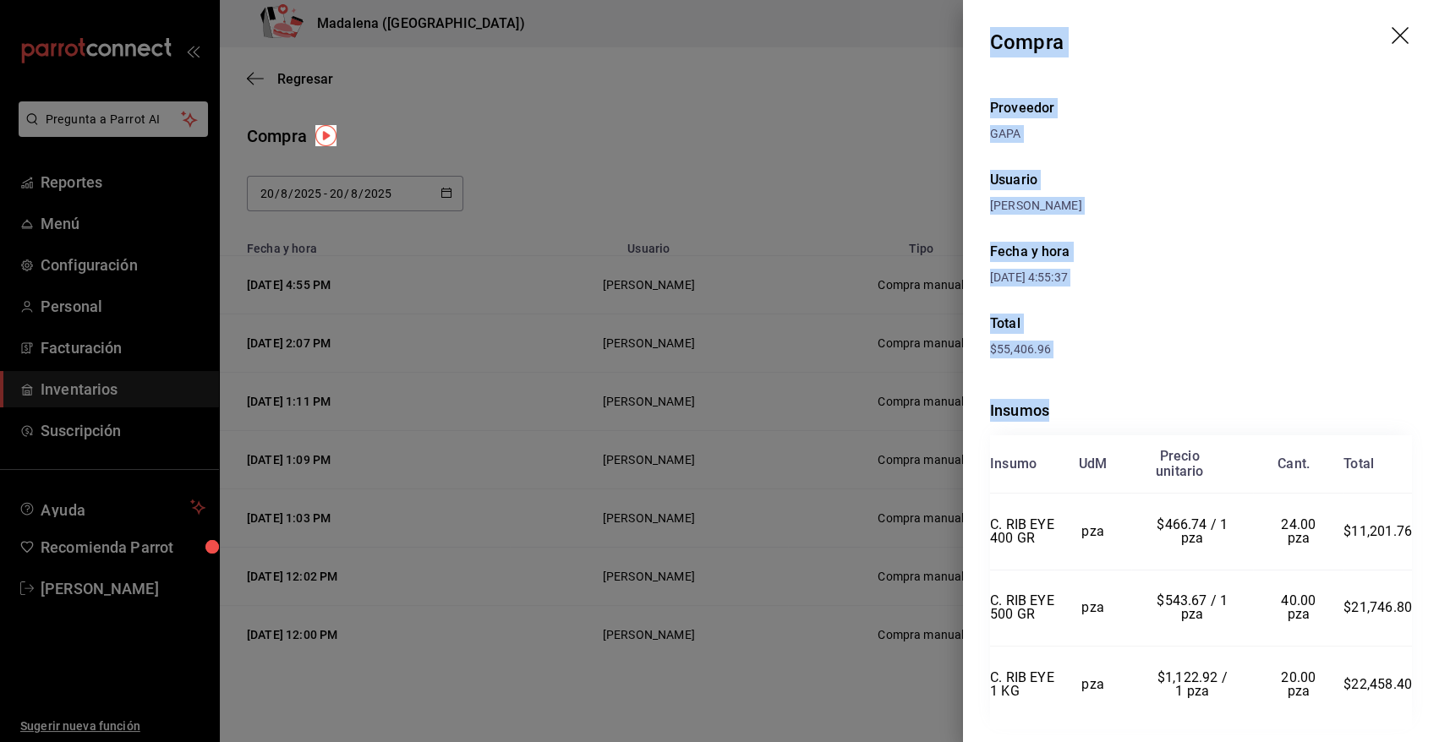
click at [1391, 30] on icon "drag" at bounding box center [1401, 37] width 20 height 20
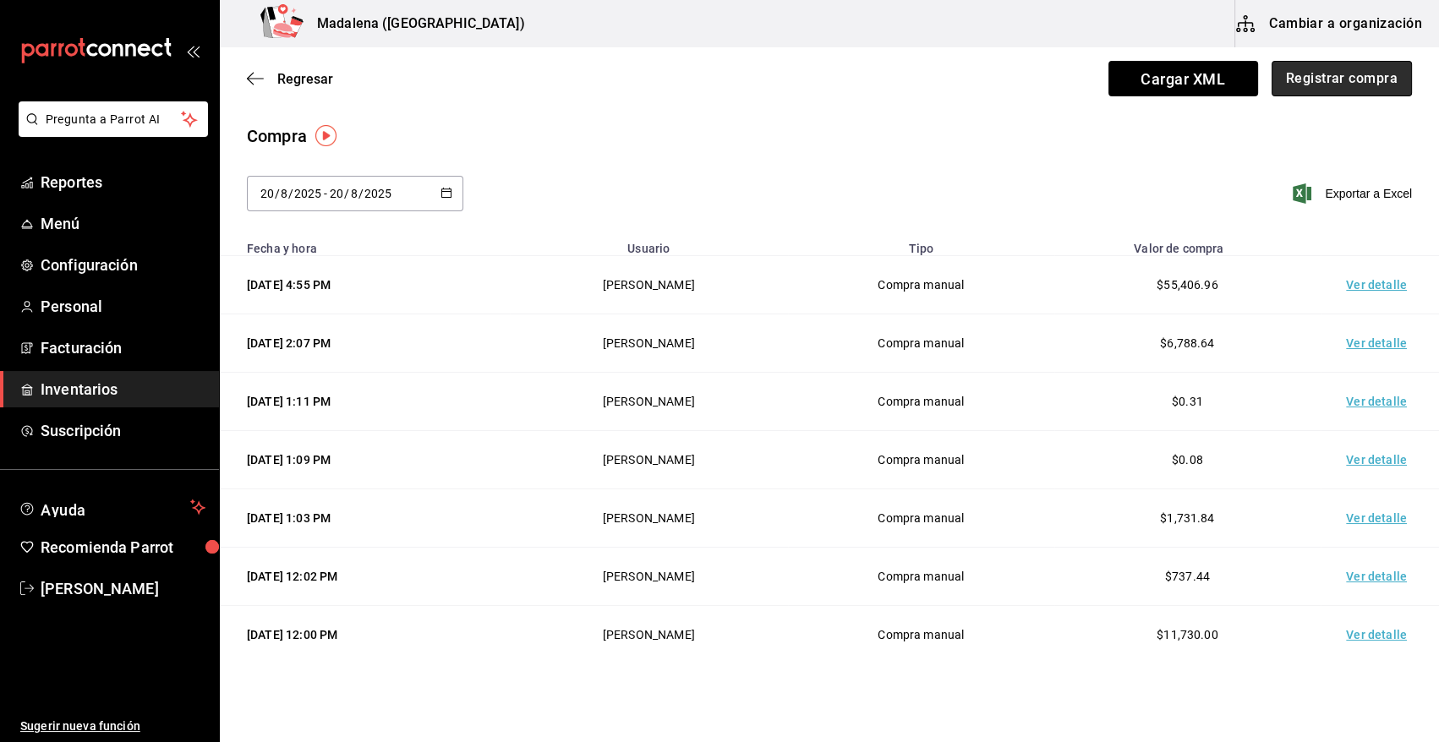
click at [1350, 74] on button "Registrar compra" at bounding box center [1341, 79] width 140 height 36
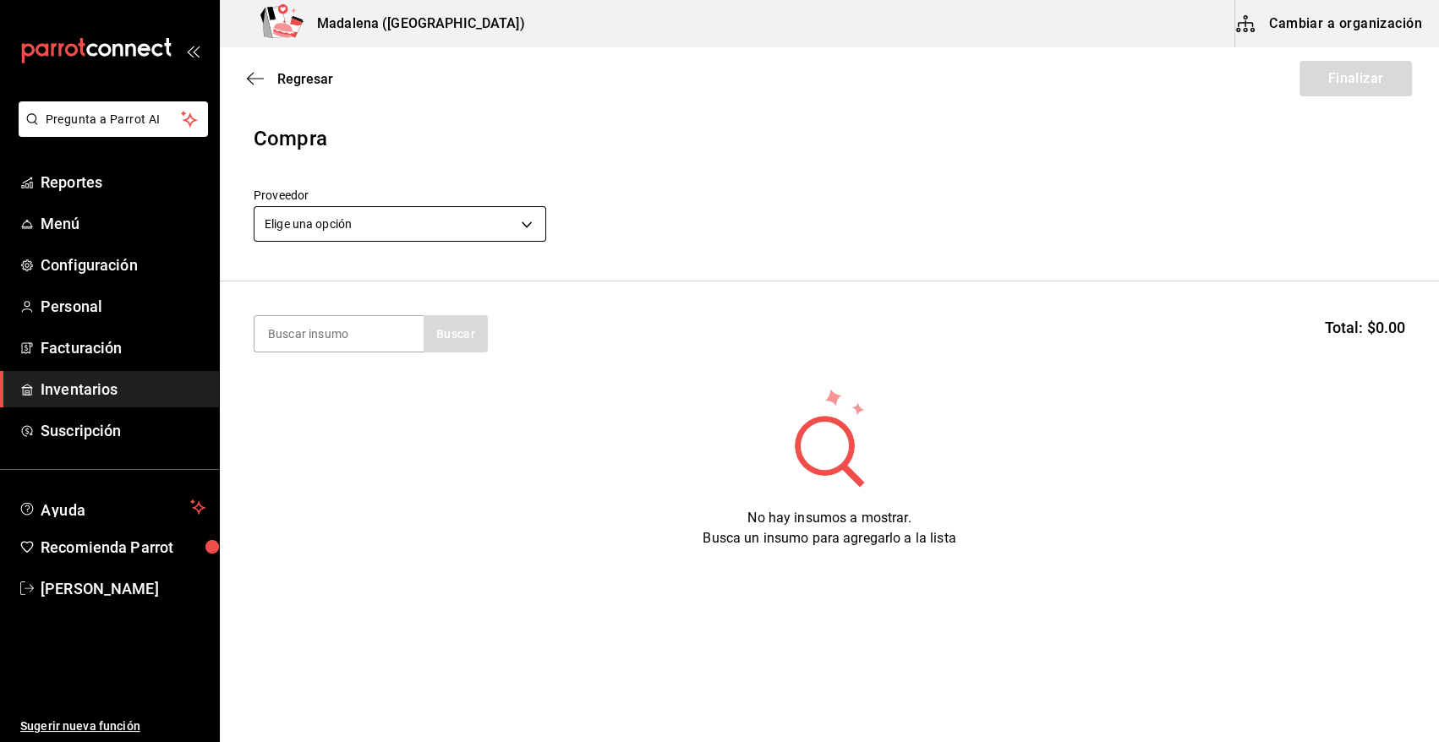
click at [388, 220] on body "Pregunta a Parrot AI Reportes Menú Configuración Personal Facturación Inventari…" at bounding box center [719, 323] width 1439 height 647
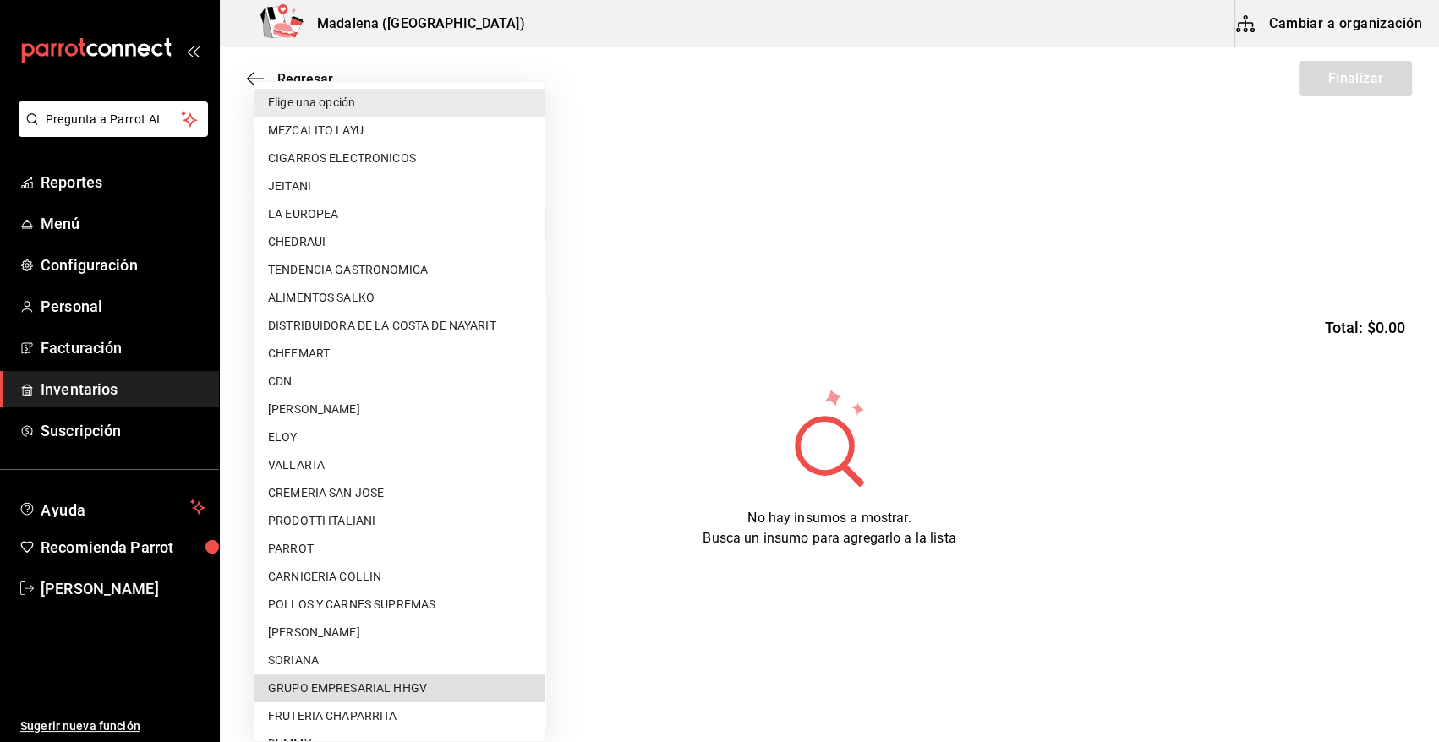
scroll to position [583, 0]
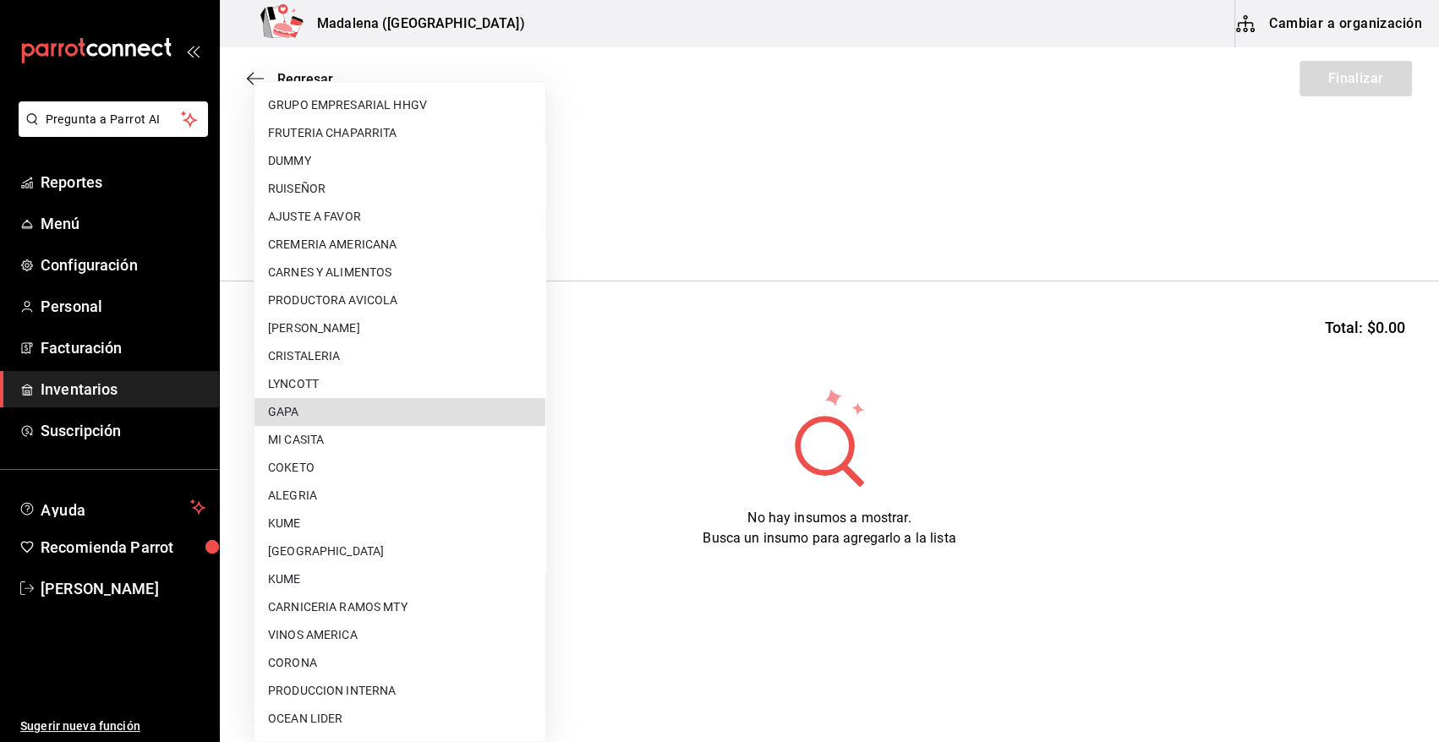
click at [360, 423] on li "GAPA" at bounding box center [399, 412] width 291 height 28
type input "67cef2db-6e67-4457-a2d1-6d93854fe5d6"
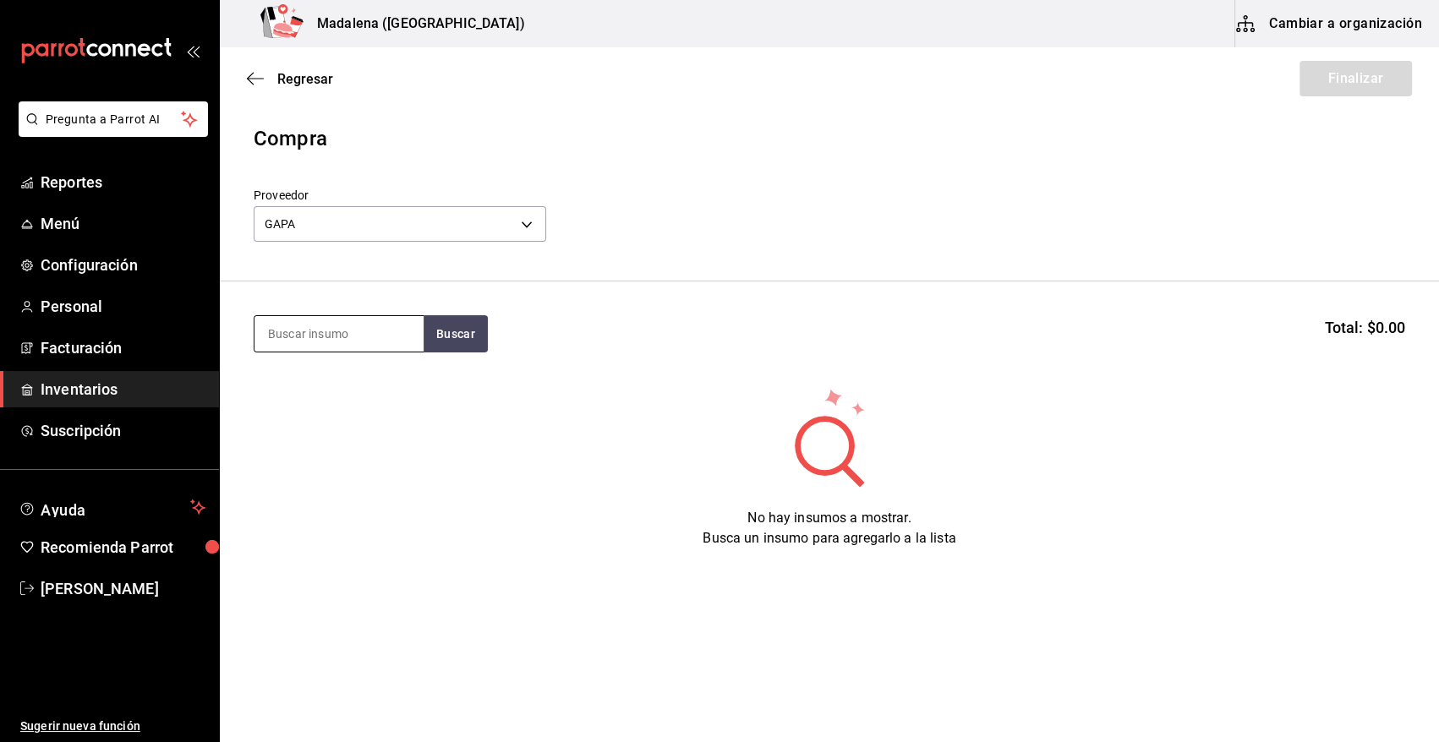
click at [303, 332] on input at bounding box center [338, 334] width 169 height 36
type input "AKA"
click at [439, 336] on button "Buscar" at bounding box center [456, 333] width 64 height 37
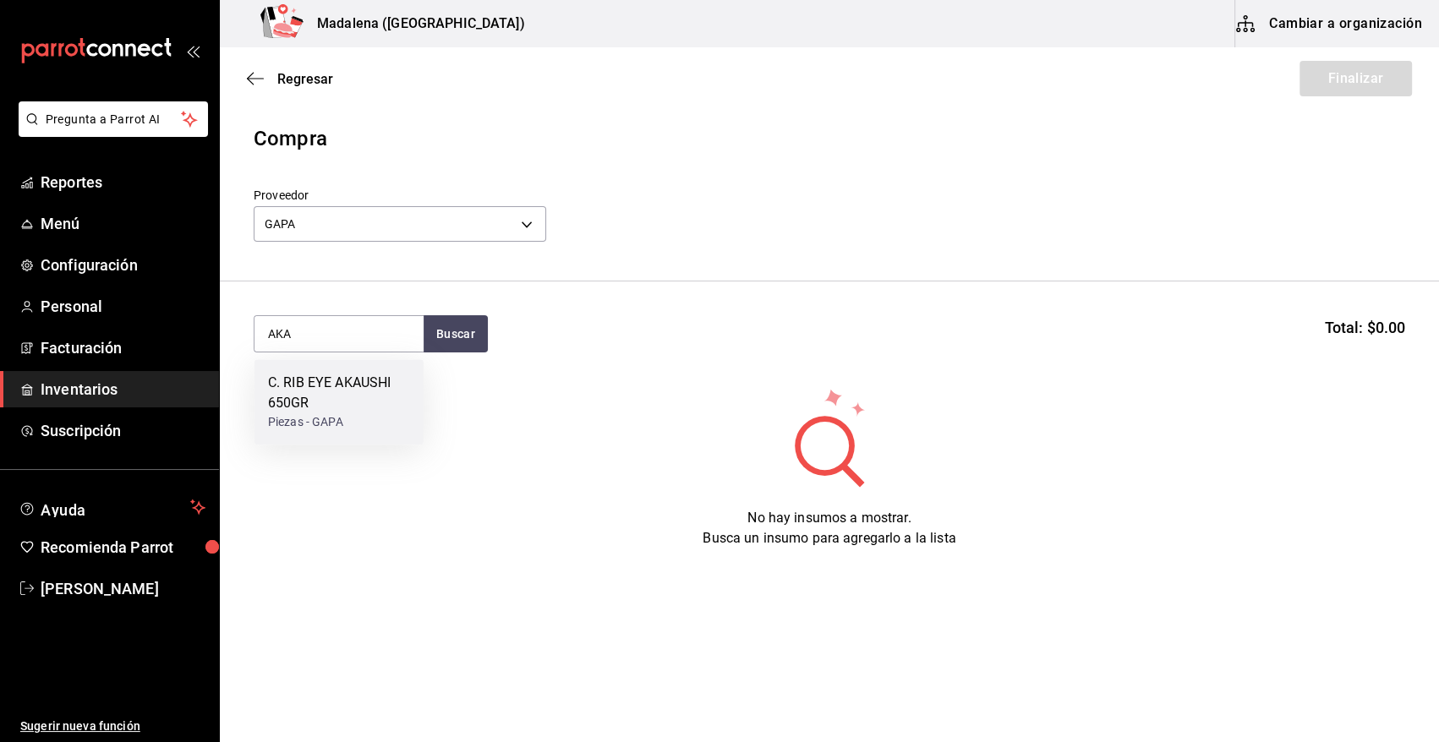
click at [355, 399] on div "C. RIB EYE AKAUSHI 650GR" at bounding box center [339, 393] width 142 height 41
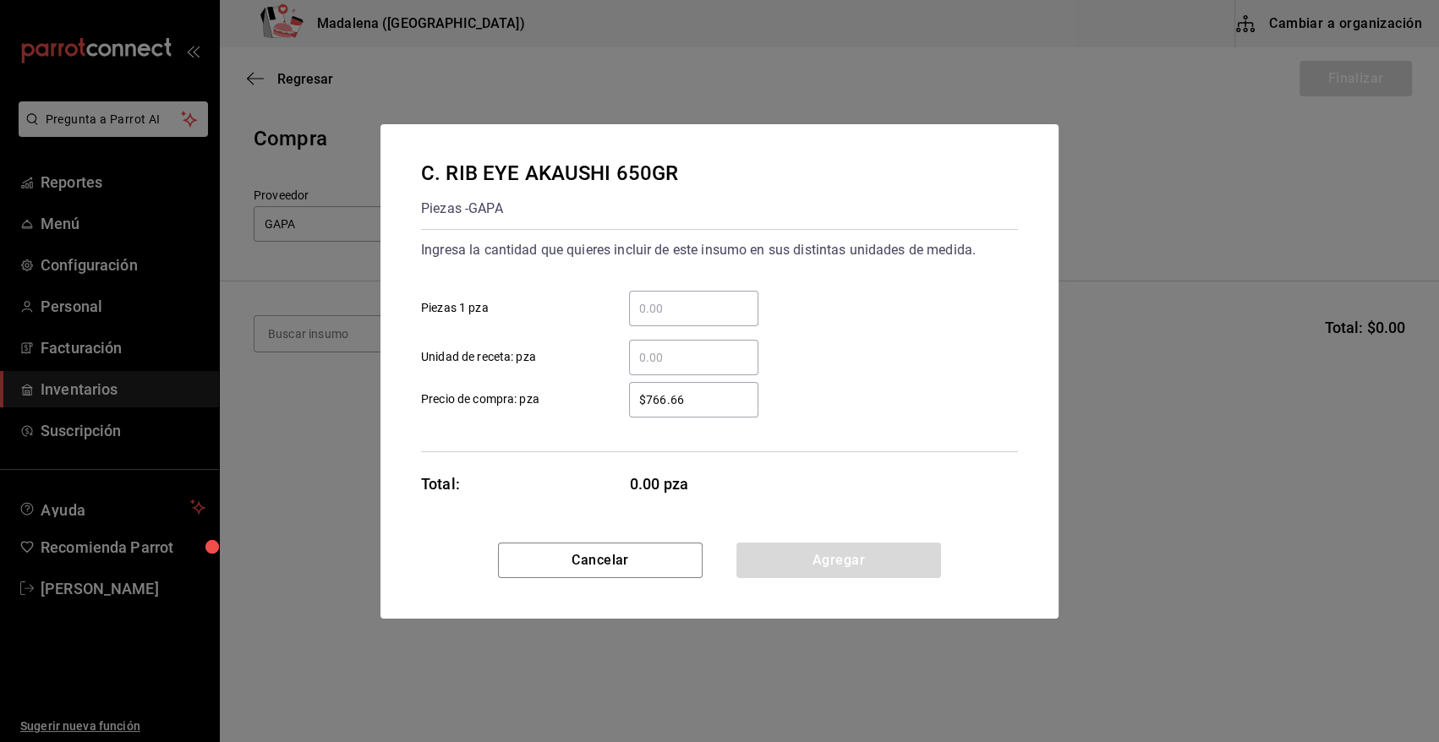
click at [688, 314] on input "​ Piezas 1 pza" at bounding box center [693, 308] width 129 height 20
type input "8"
drag, startPoint x: 701, startPoint y: 403, endPoint x: 588, endPoint y: 386, distance: 113.7
click at [588, 386] on label "$766.66 ​ Precio de compra: pza" at bounding box center [589, 400] width 337 height 36
type input "$1,647.38"
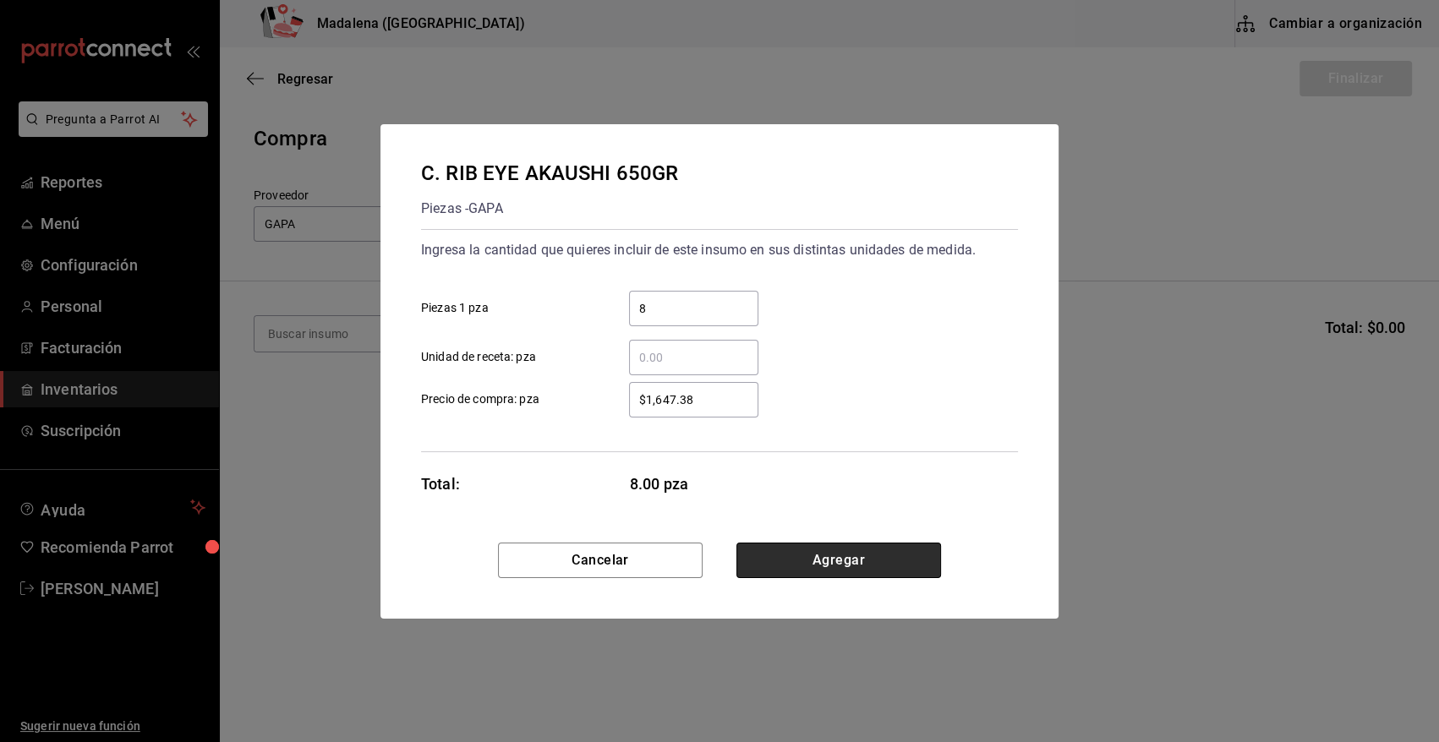
click at [797, 566] on button "Agregar" at bounding box center [838, 561] width 205 height 36
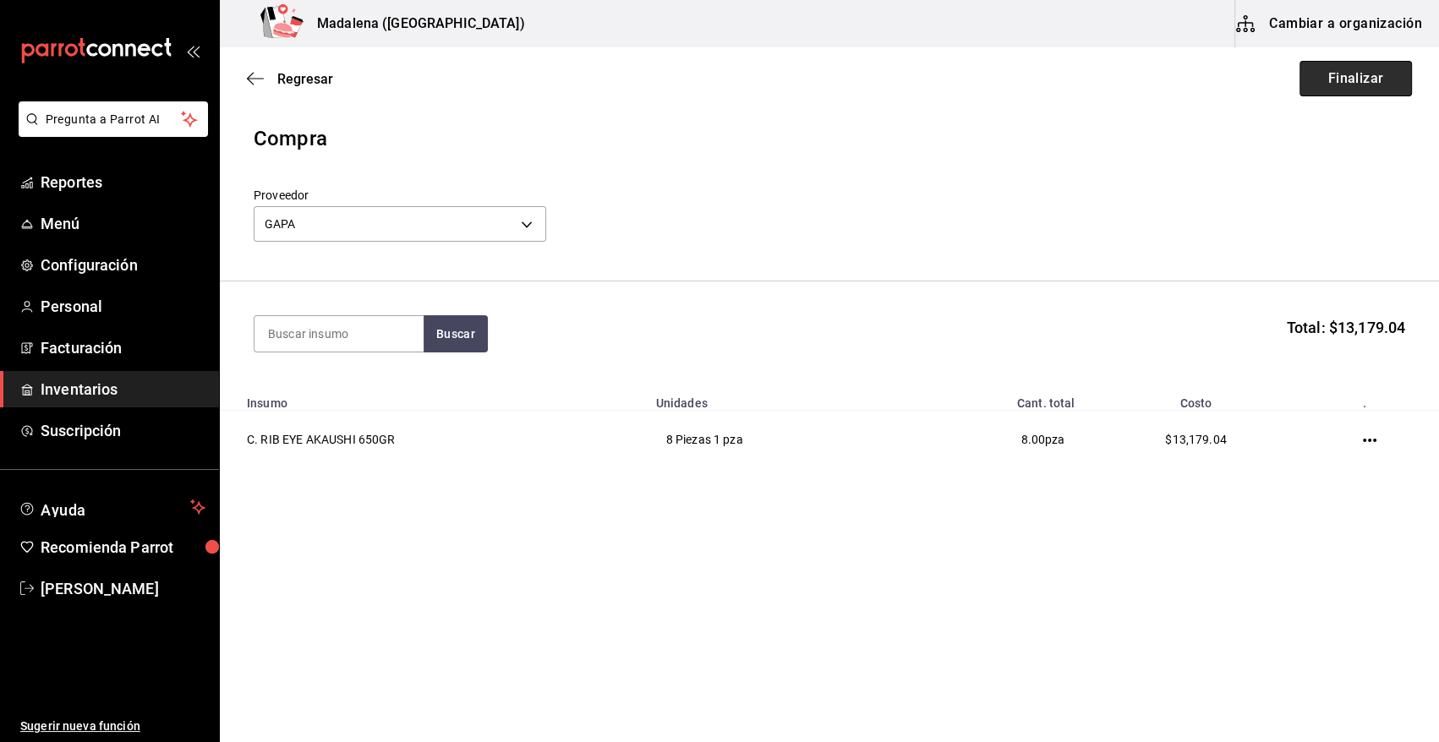
click at [1366, 81] on button "Finalizar" at bounding box center [1355, 79] width 112 height 36
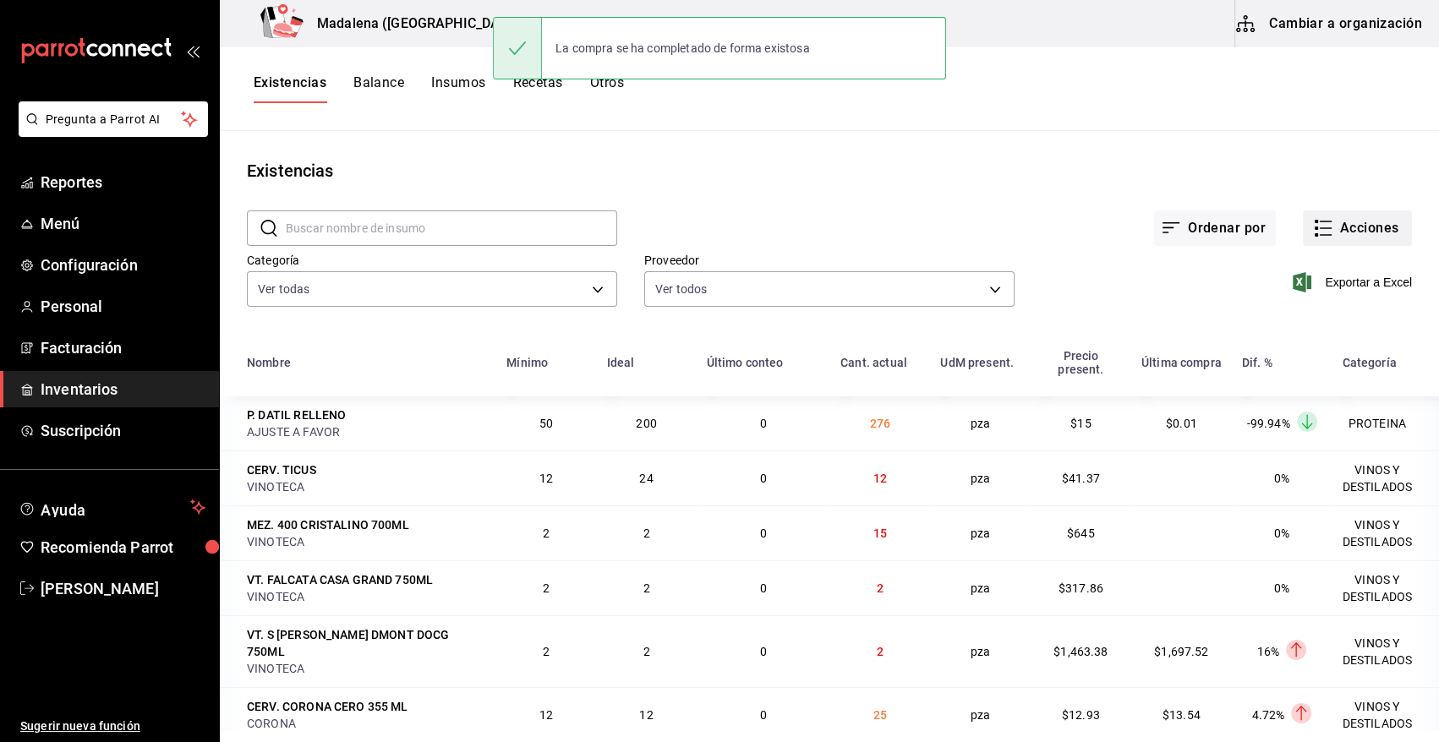
click at [1342, 227] on button "Acciones" at bounding box center [1357, 228] width 109 height 36
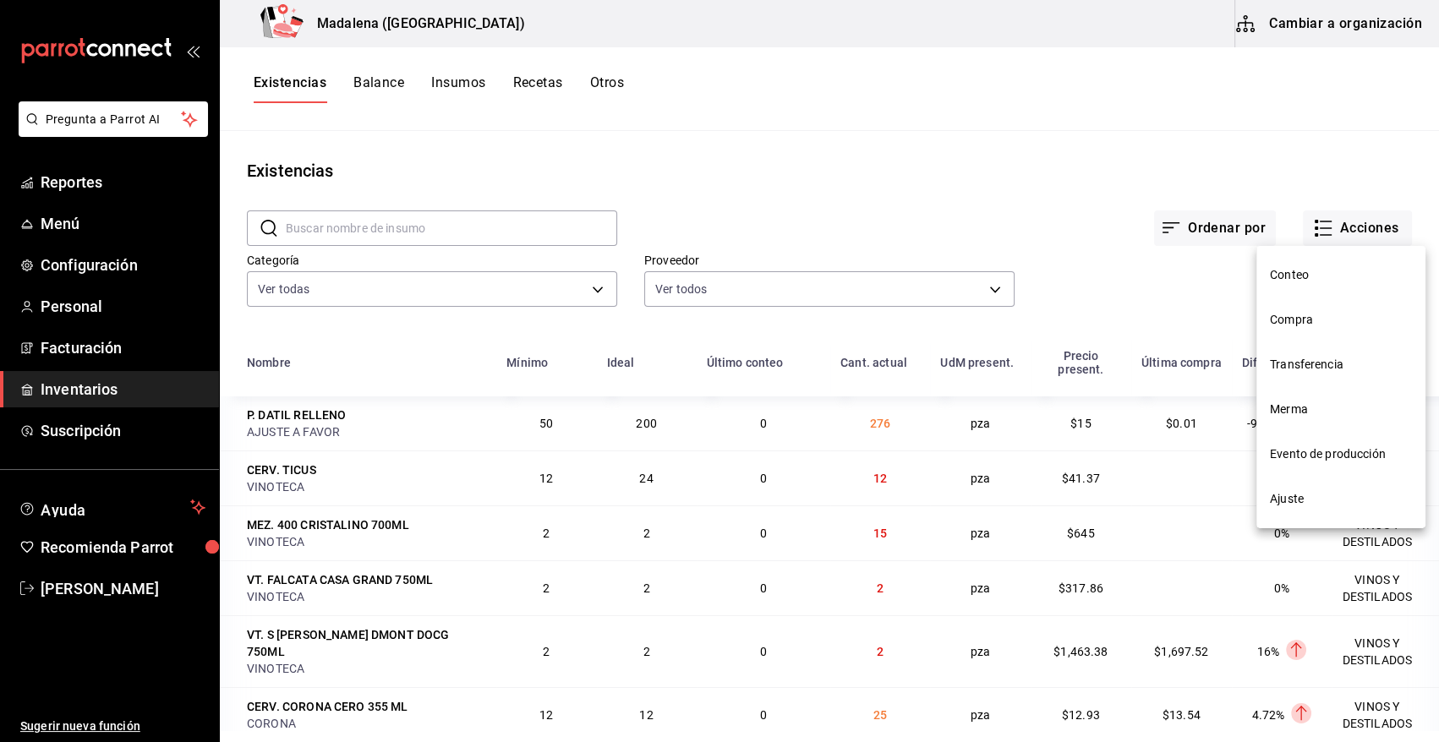
click at [1302, 317] on span "Compra" at bounding box center [1341, 320] width 142 height 18
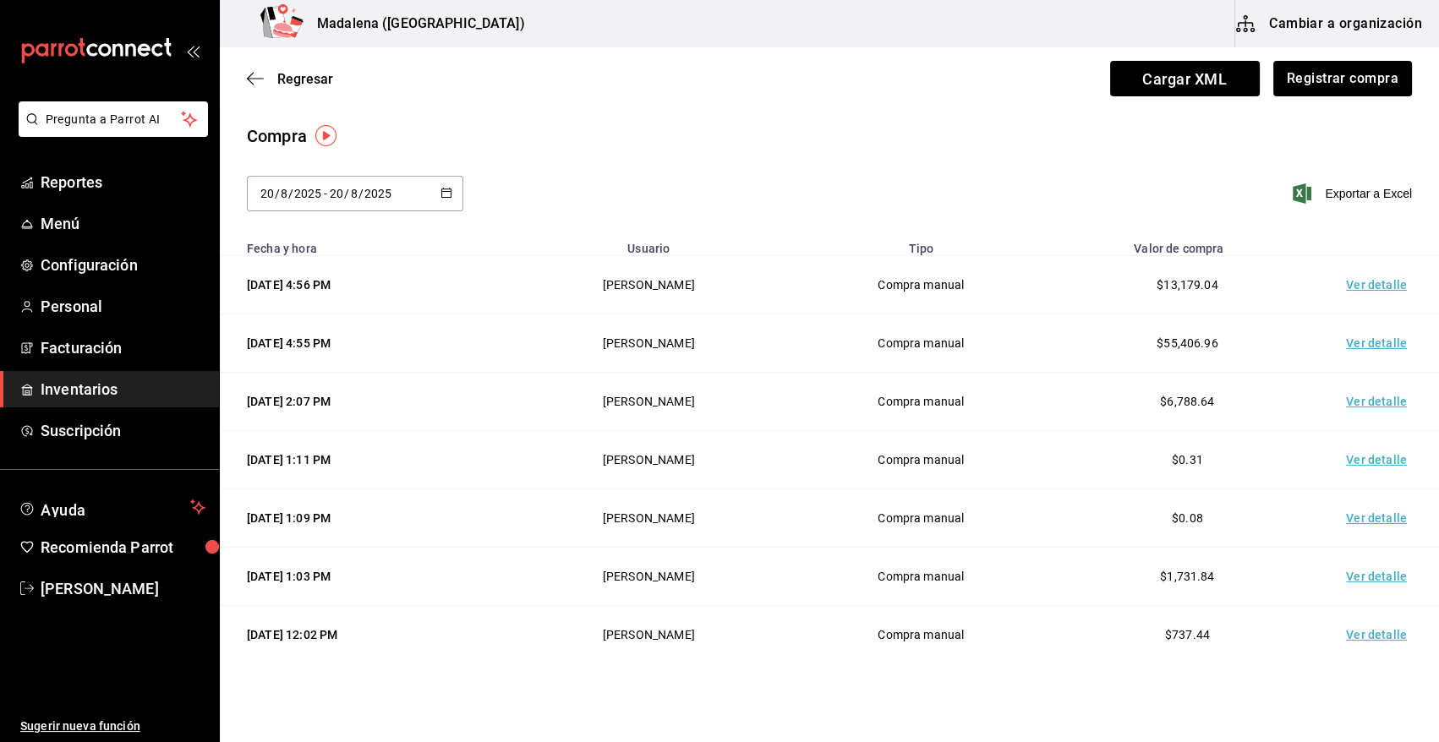
click at [1353, 280] on td "Ver detalle" at bounding box center [1379, 285] width 118 height 58
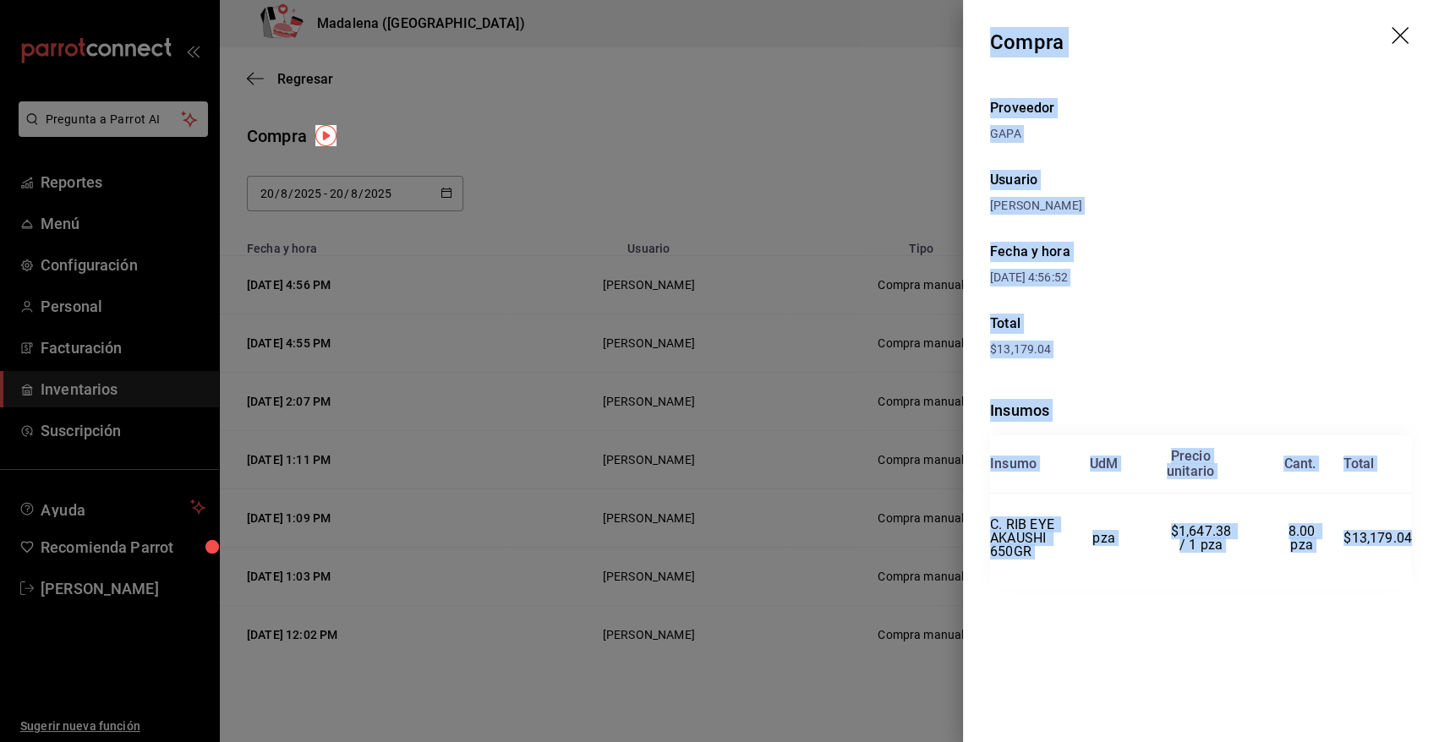
drag, startPoint x: 1006, startPoint y: 110, endPoint x: 1413, endPoint y: 534, distance: 587.7
click at [1413, 534] on div "Compra Proveedor GAPA Usuario [PERSON_NAME] y hora [DATE] 4:56:52 Total $13,179…" at bounding box center [1201, 371] width 476 height 742
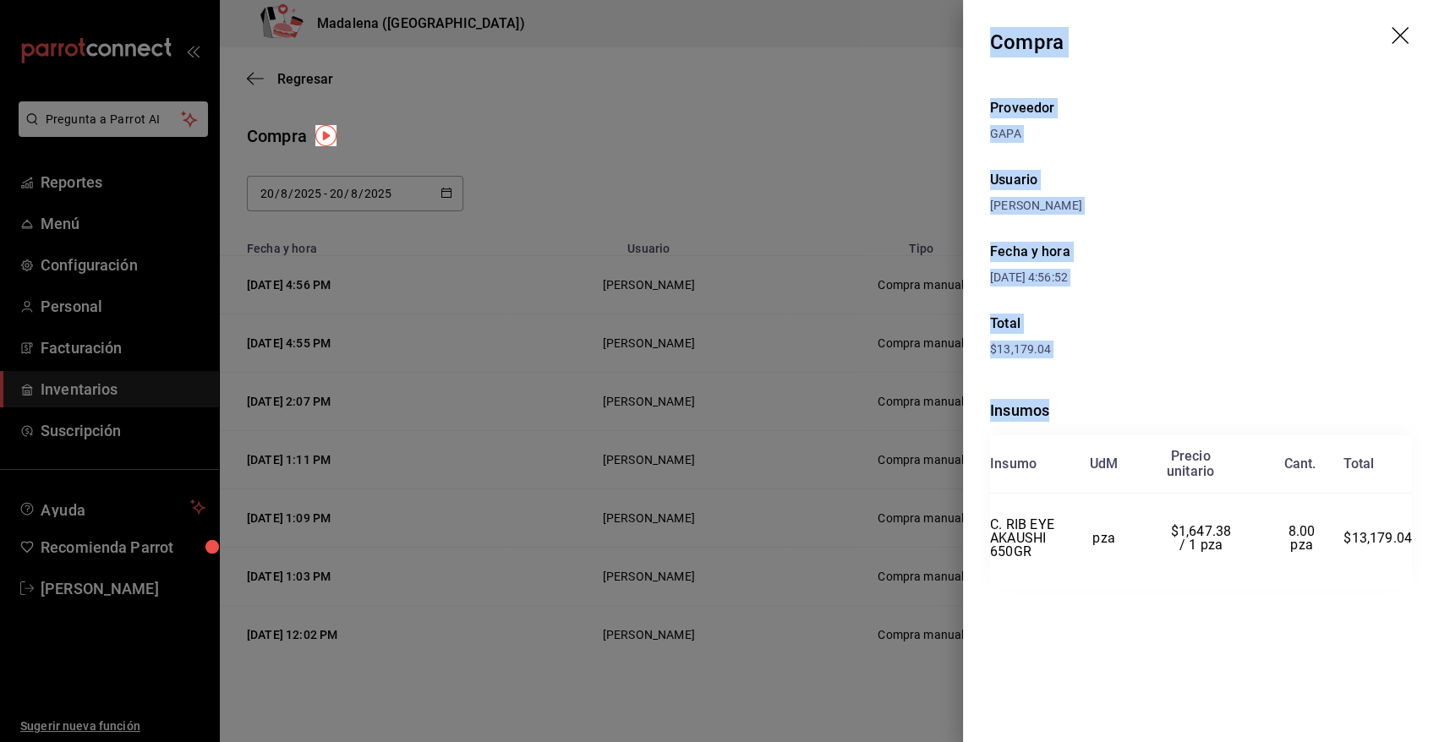
click at [1402, 34] on icon "drag" at bounding box center [1401, 37] width 20 height 20
